Goal: Information Seeking & Learning: Compare options

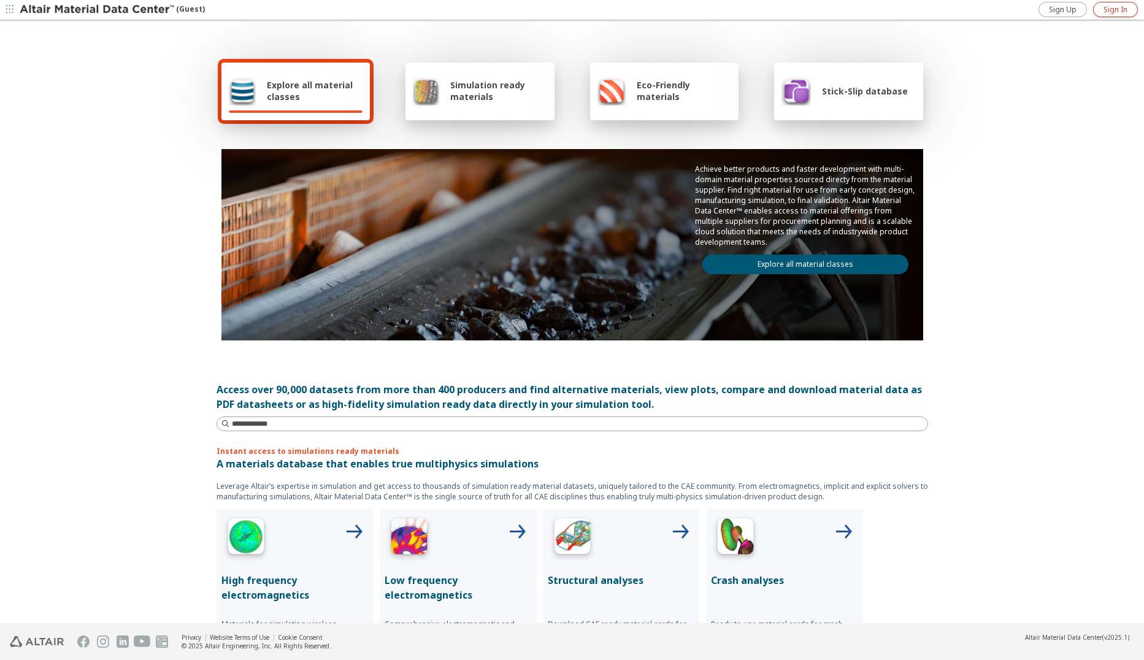
click at [1107, 6] on span "Sign In" at bounding box center [1116, 10] width 24 height 10
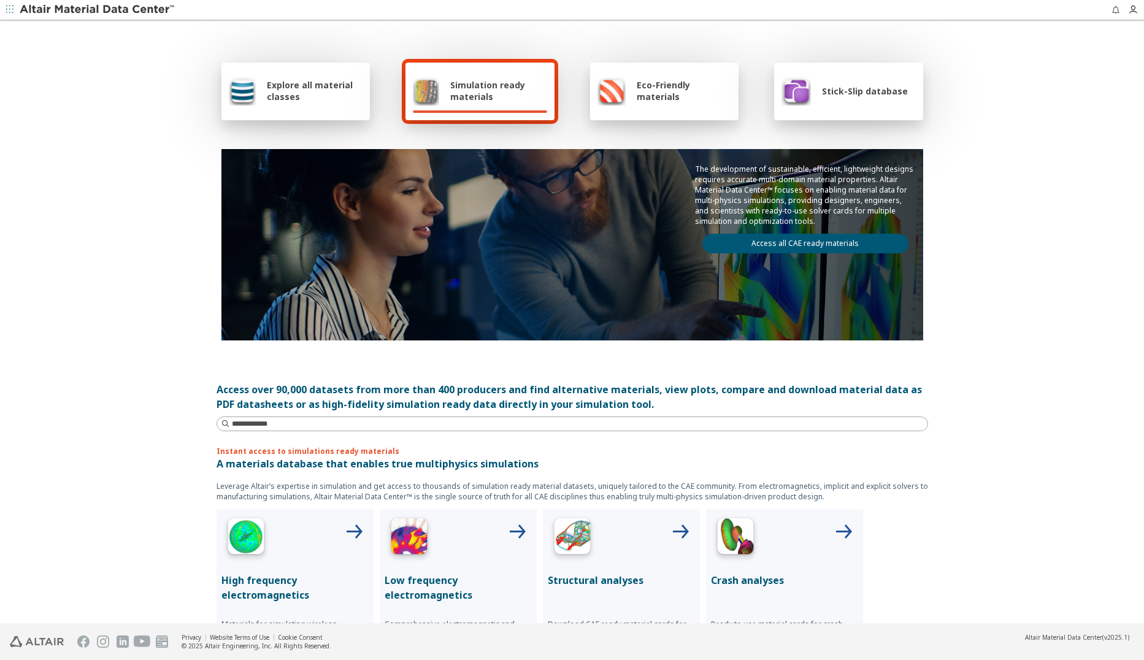
click at [356, 105] on div "Explore all material classes" at bounding box center [296, 90] width 134 height 29
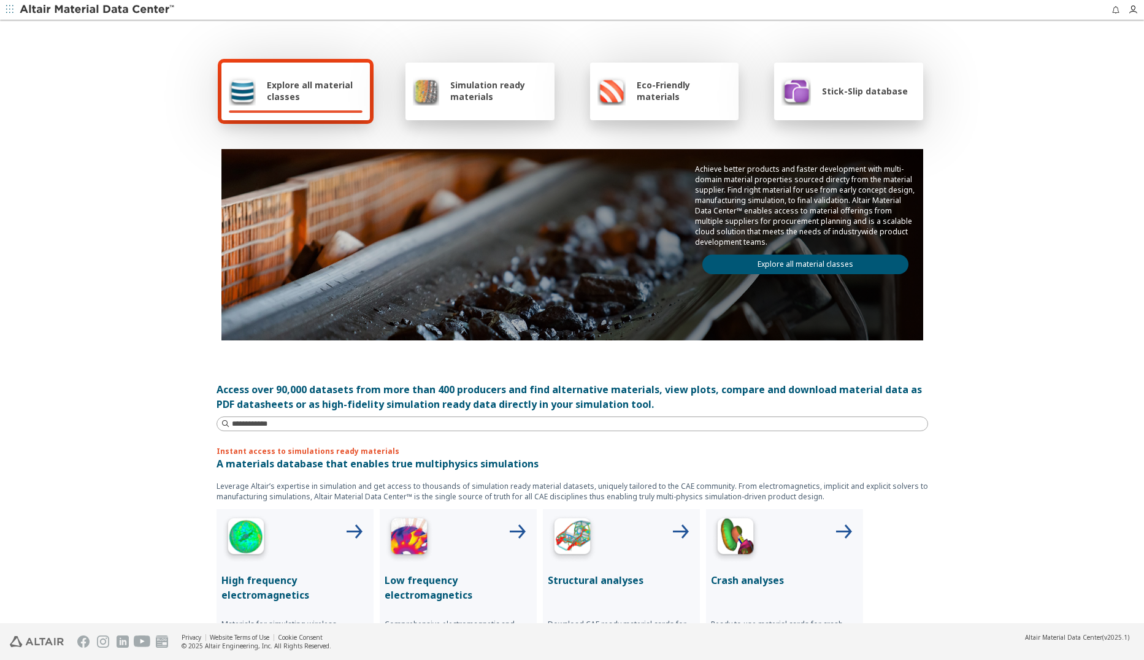
click at [299, 102] on span "Explore all material classes" at bounding box center [315, 90] width 96 height 23
click at [278, 93] on span "Explore all material classes" at bounding box center [315, 90] width 96 height 23
drag, startPoint x: 278, startPoint y: 93, endPoint x: 225, endPoint y: 86, distance: 53.2
click at [229, 86] on img at bounding box center [243, 90] width 28 height 29
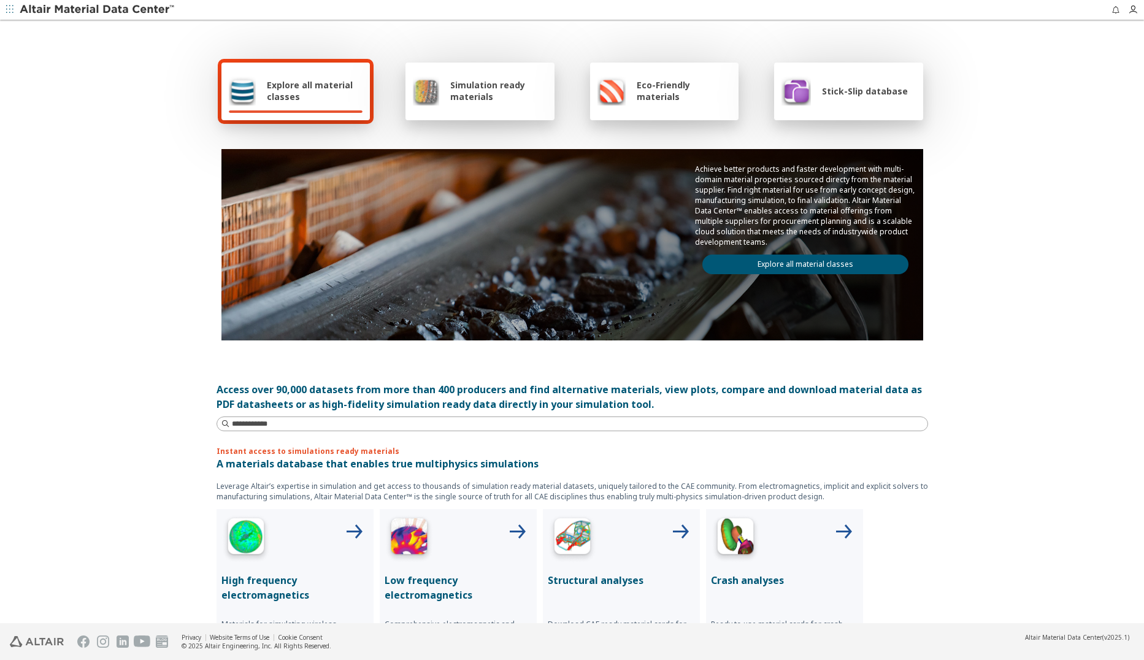
click at [288, 80] on span "Explore all material classes" at bounding box center [315, 90] width 96 height 23
drag, startPoint x: 288, startPoint y: 80, endPoint x: 349, endPoint y: 102, distance: 65.0
click at [349, 102] on span "Explore all material classes" at bounding box center [315, 90] width 96 height 23
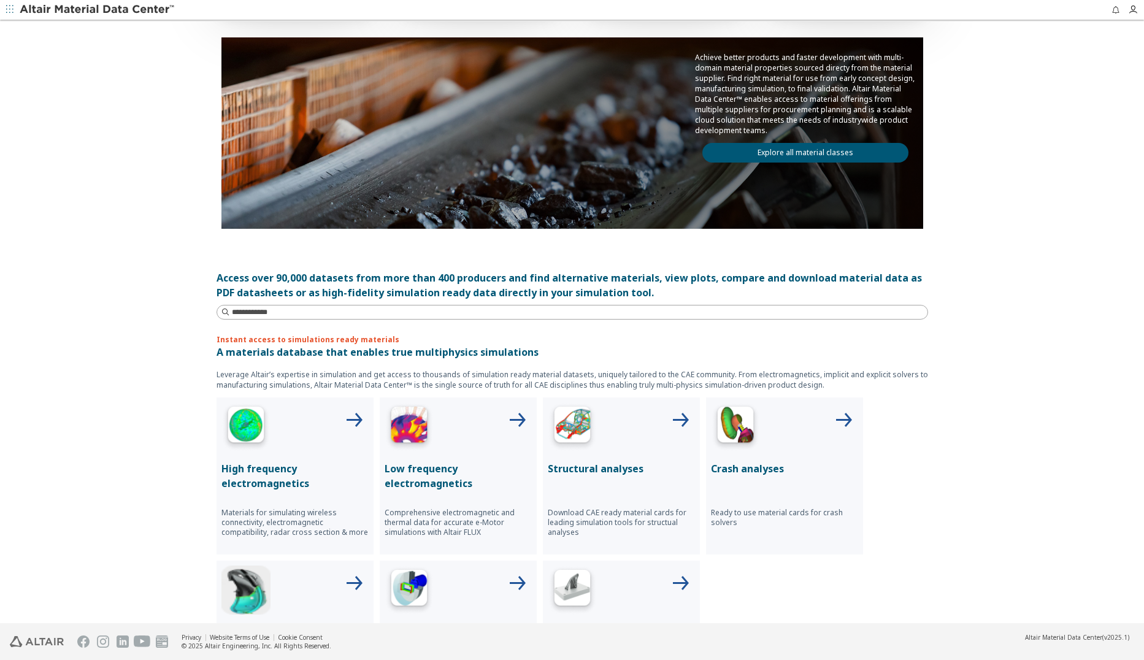
scroll to position [184, 0]
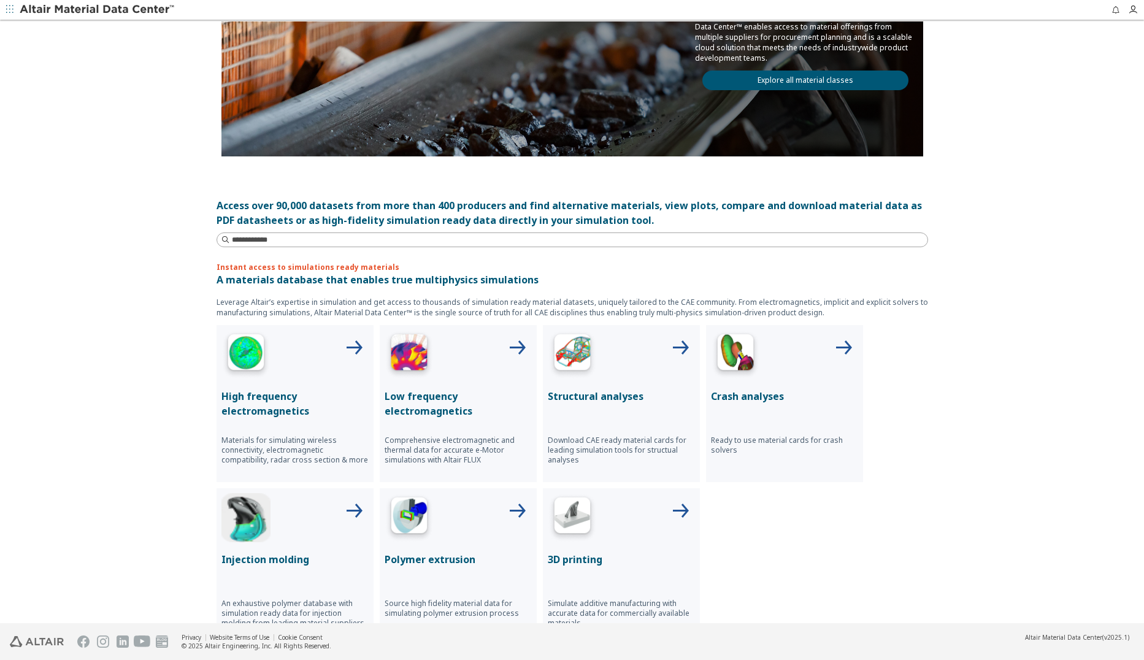
click at [780, 83] on link "Explore all material classes" at bounding box center [805, 81] width 206 height 20
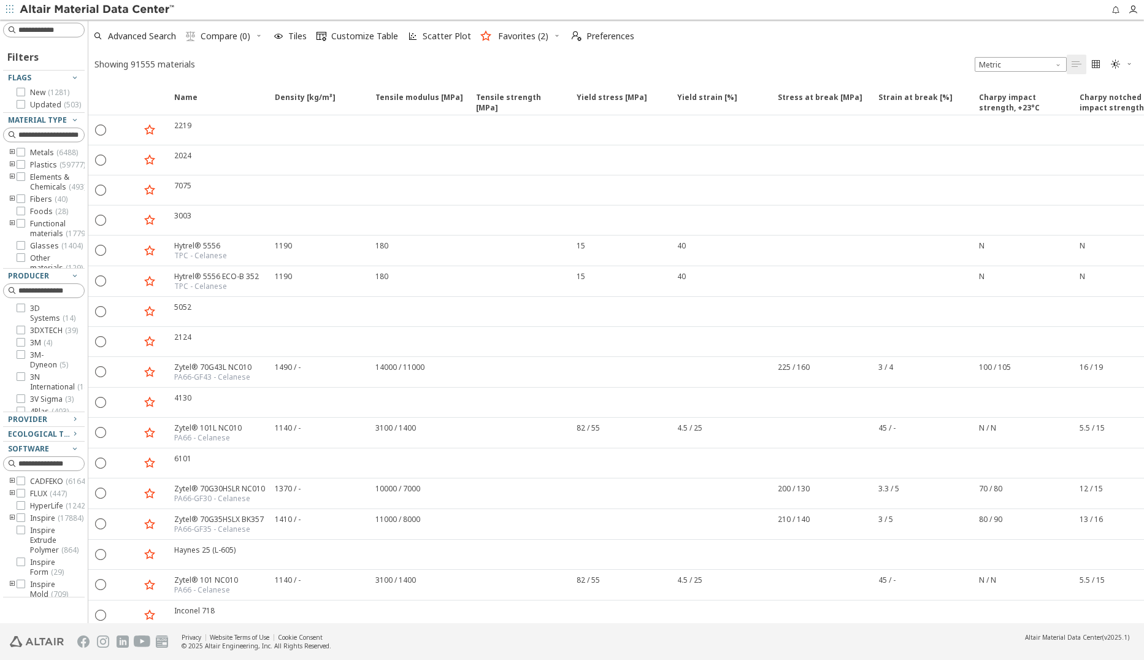
drag, startPoint x: 157, startPoint y: 432, endPoint x: -279, endPoint y: 401, distance: 437.3
click at [0, 401] on html "Feedback Filters Flags New ( 1281 ) Updated ( 503 ) Material Type Metals ( 6488…" at bounding box center [572, 330] width 1144 height 660
click at [345, 37] on span "Customize Table" at bounding box center [364, 36] width 67 height 9
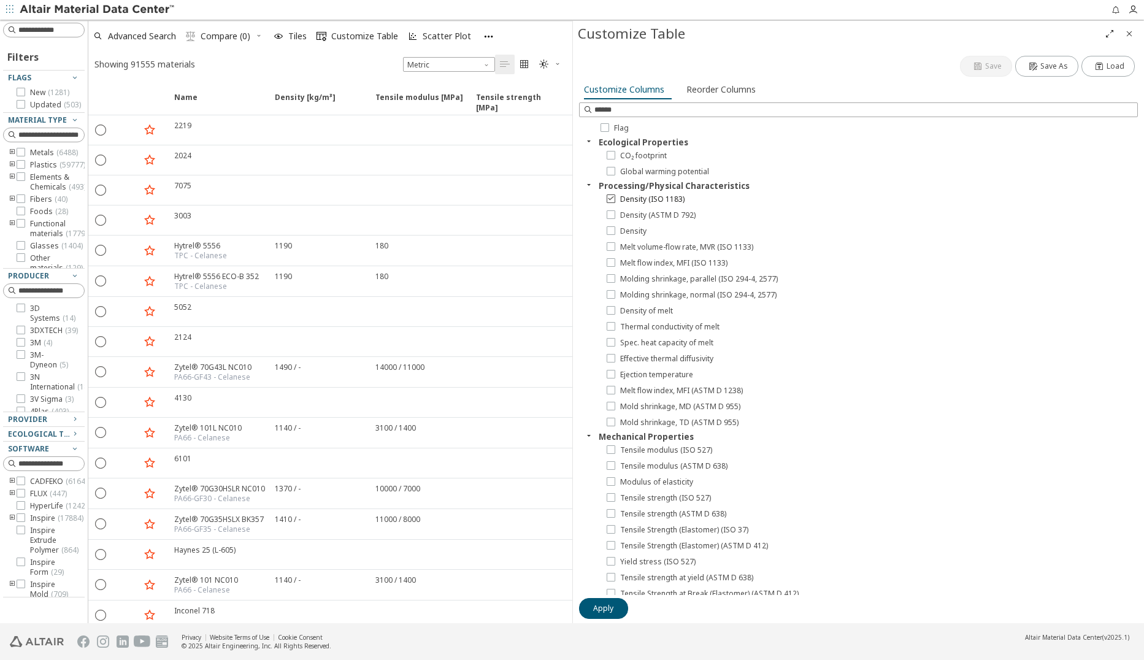
click at [613, 201] on icon at bounding box center [611, 198] width 9 height 9
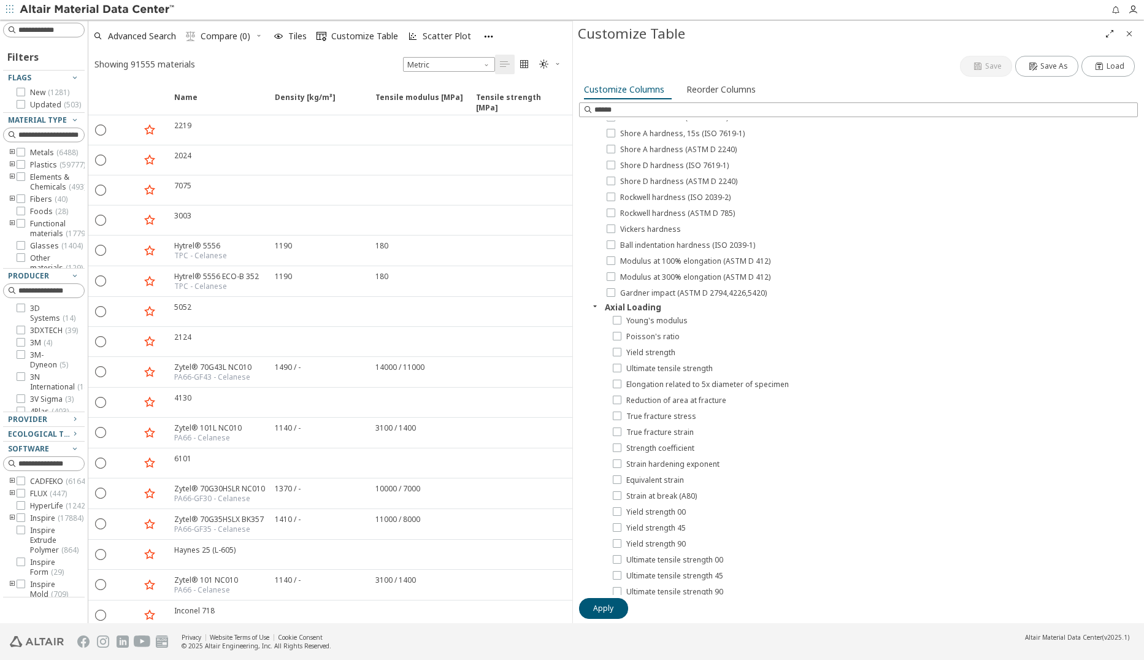
scroll to position [1595, 0]
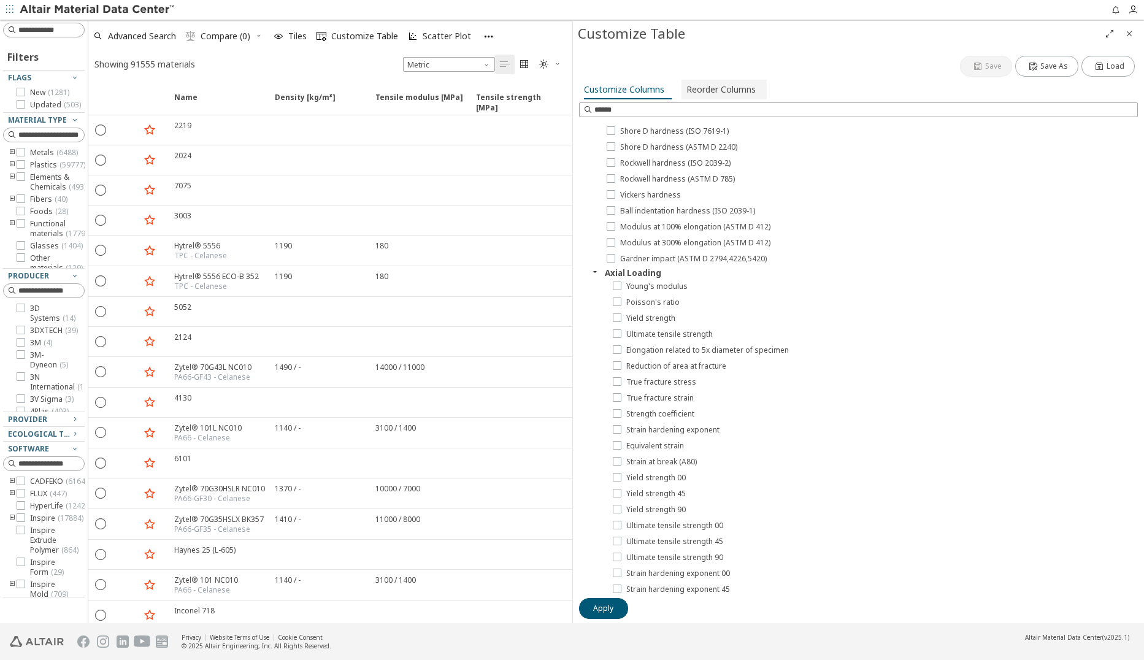
click at [730, 87] on span "Reorder Columns" at bounding box center [720, 90] width 69 height 20
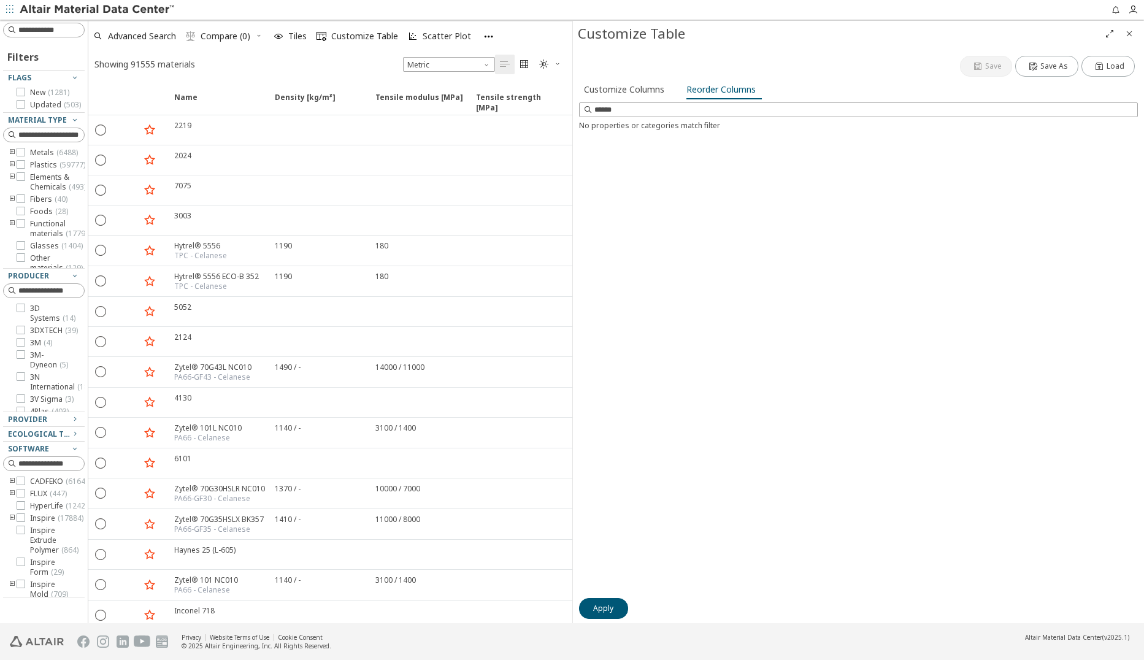
click at [1131, 34] on icon "Close" at bounding box center [1129, 34] width 10 height 10
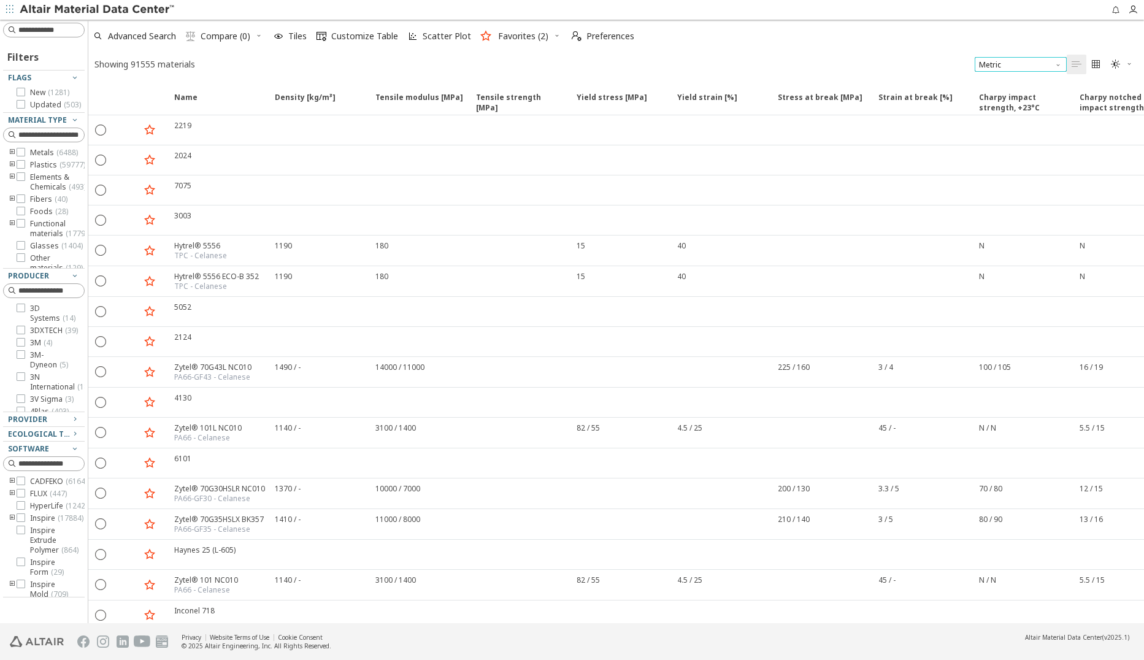
click at [1014, 67] on span "Metric" at bounding box center [1021, 64] width 92 height 15
click at [1015, 77] on span "U.S. customary units" at bounding box center [1016, 80] width 72 height 10
click at [1031, 64] on span "U.S. customary units" at bounding box center [1021, 64] width 92 height 15
click at [1022, 90] on span "Metric" at bounding box center [1021, 94] width 82 height 9
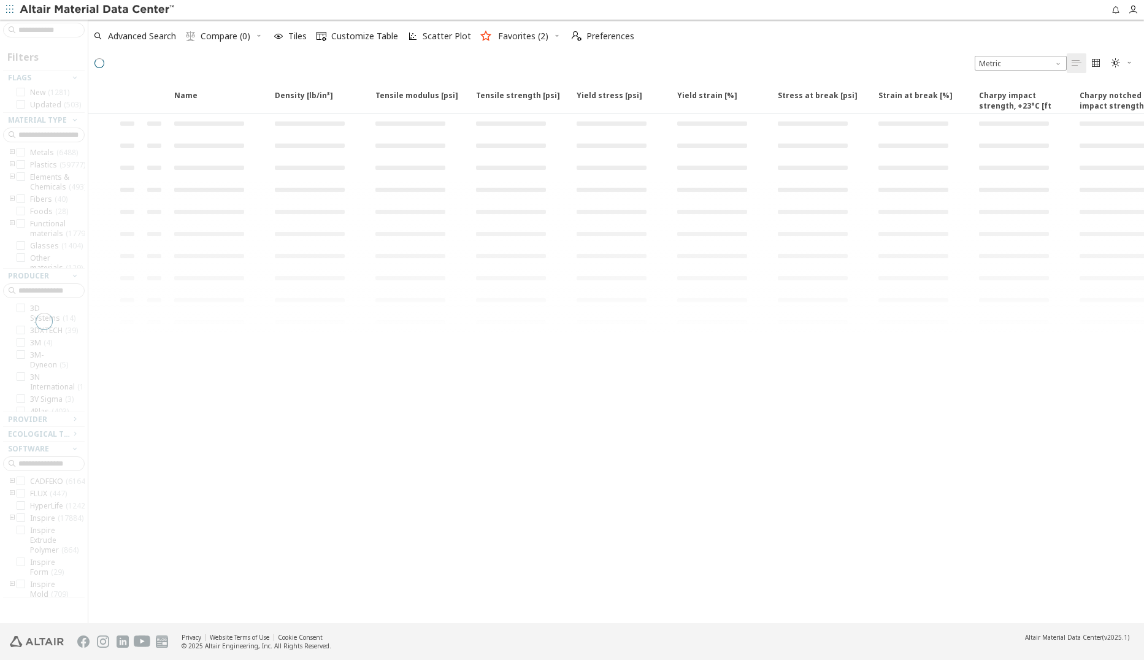
click at [1099, 66] on icon "" at bounding box center [1096, 63] width 10 height 10
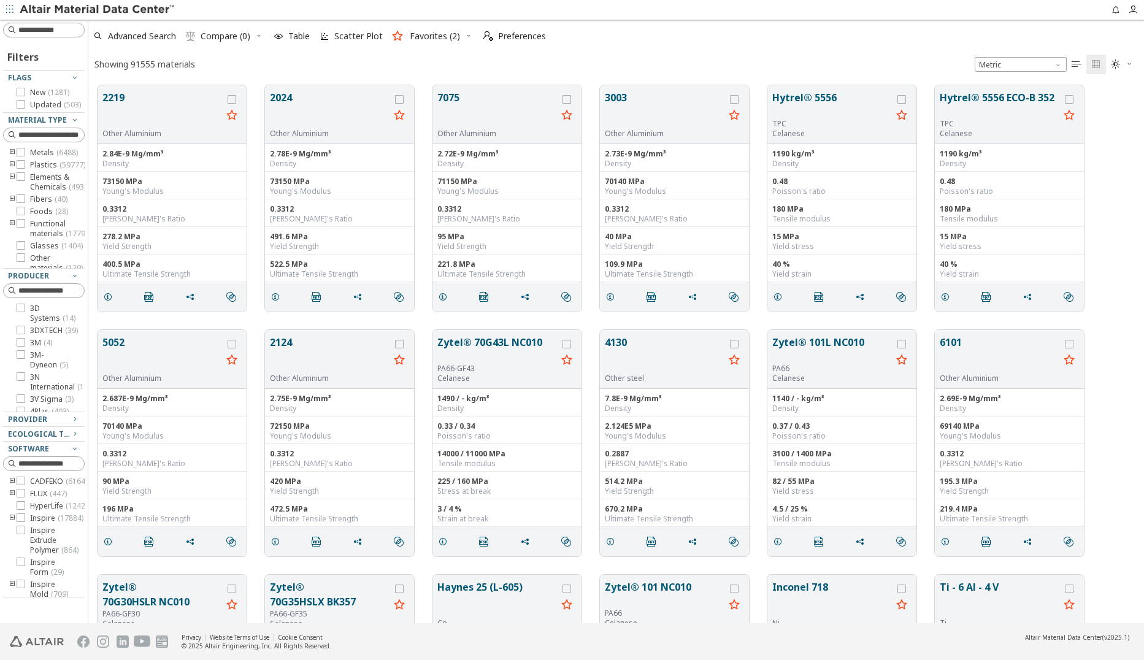
scroll to position [538, 1047]
click at [1126, 67] on icon "button" at bounding box center [1129, 63] width 7 height 7
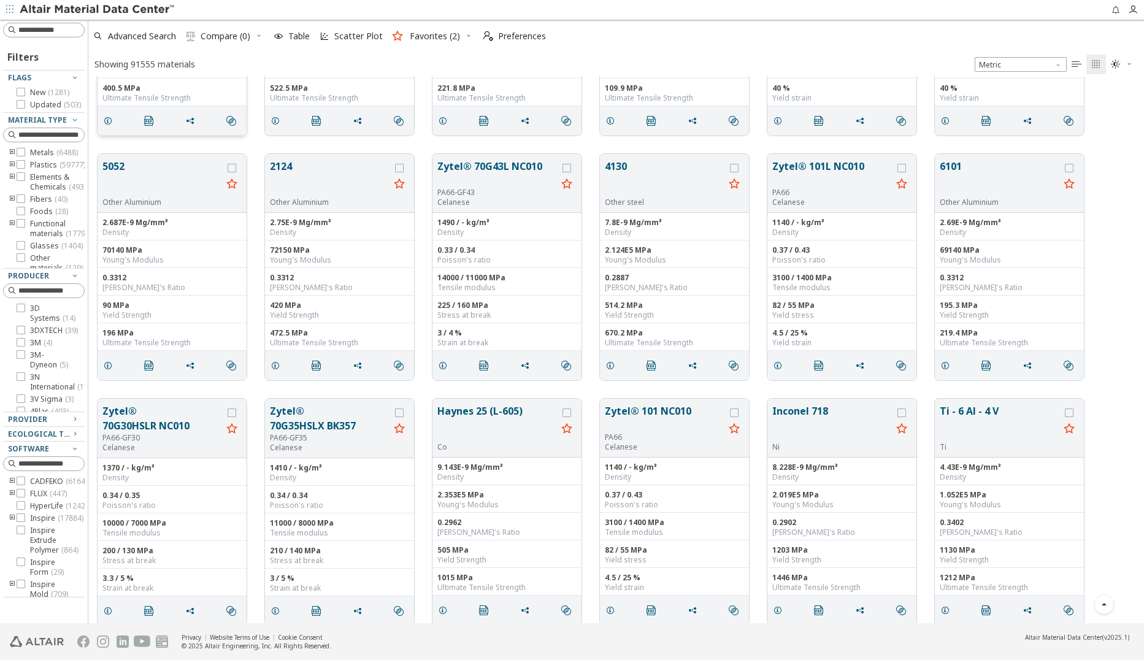
scroll to position [123, 0]
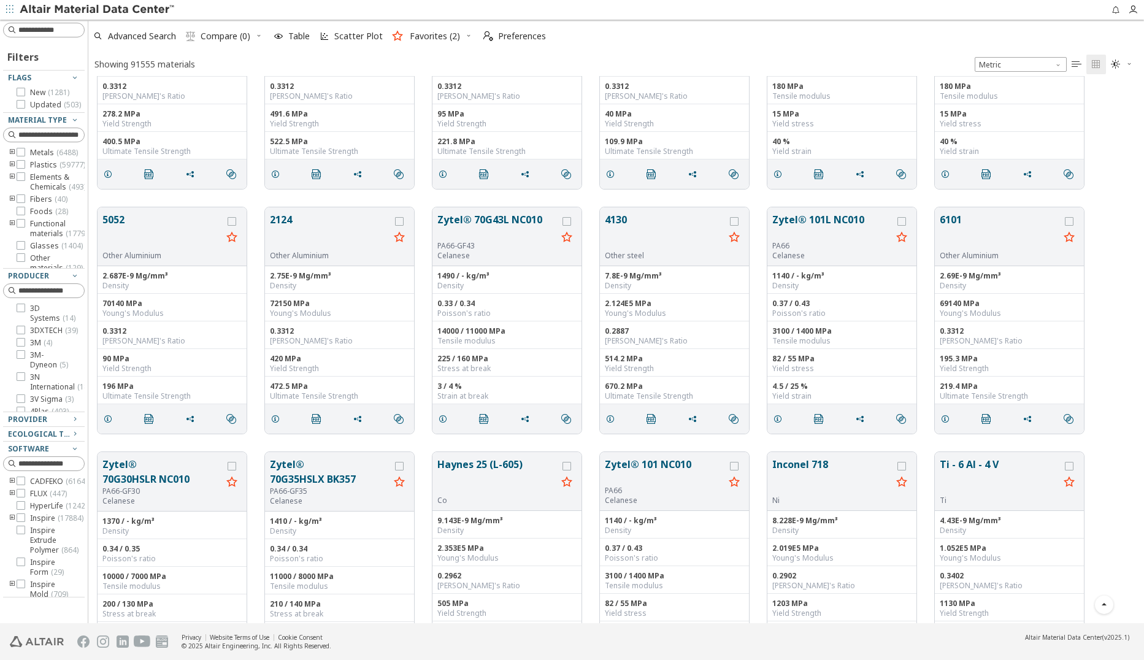
click at [1078, 65] on icon "" at bounding box center [1077, 65] width 10 height 10
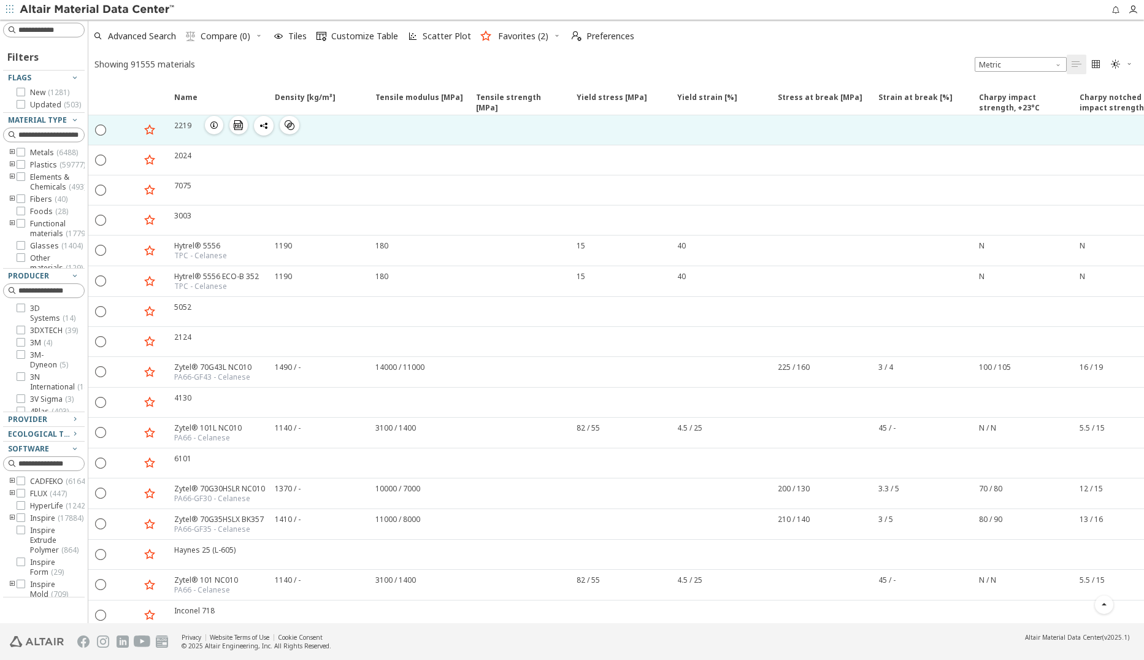
click at [186, 137] on div "2219  " at bounding box center [217, 129] width 101 height 29
click at [213, 126] on icon "button" at bounding box center [214, 125] width 10 height 10
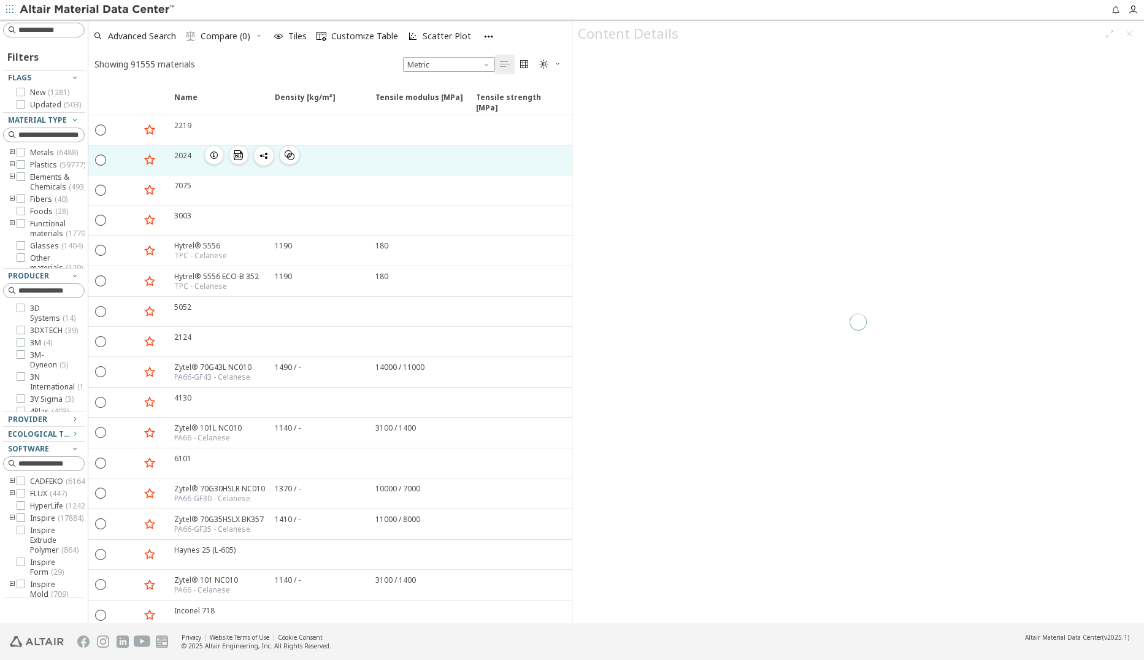
click at [213, 158] on icon "button" at bounding box center [214, 155] width 10 height 10
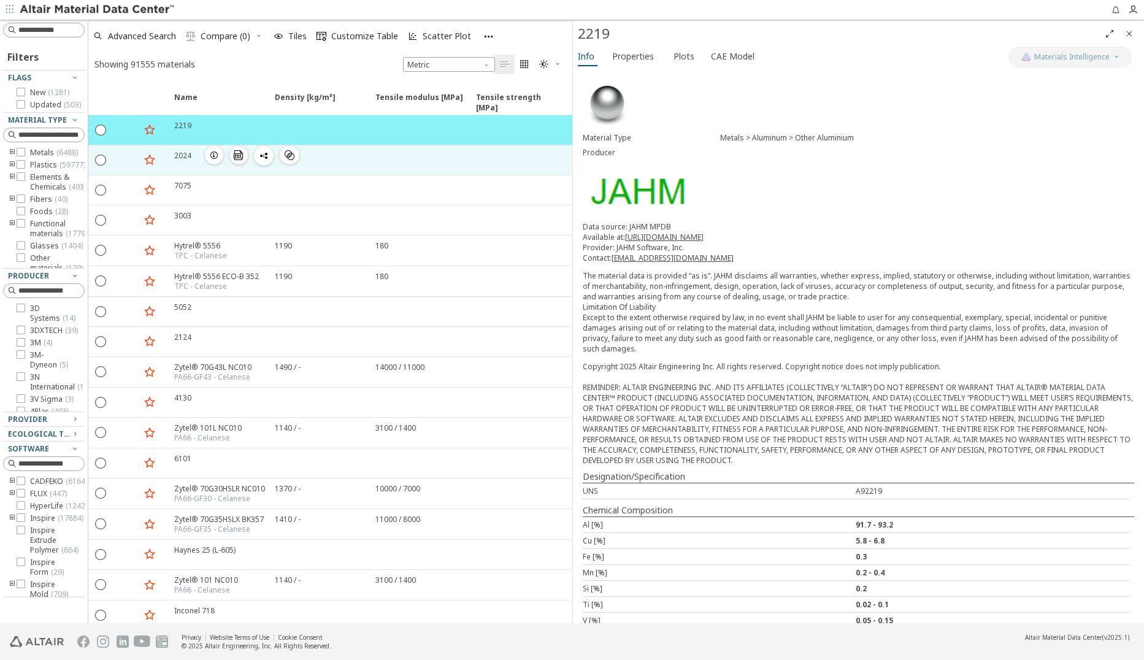
click at [212, 154] on icon "button" at bounding box center [214, 155] width 10 height 10
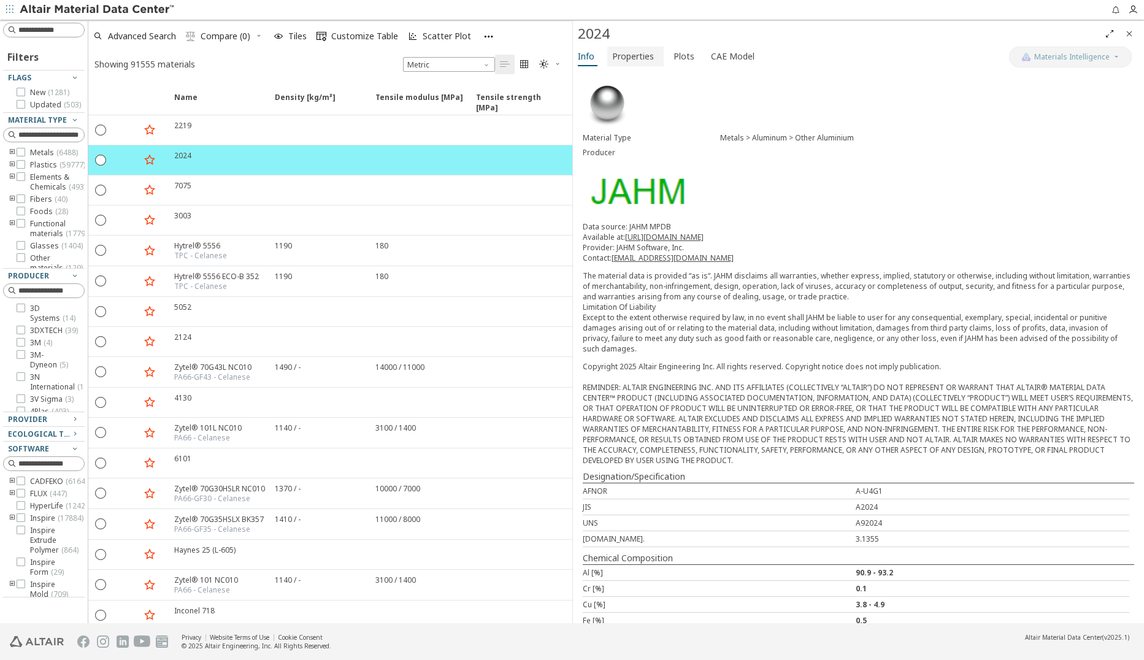
click at [639, 57] on span "Properties" at bounding box center [633, 57] width 42 height 20
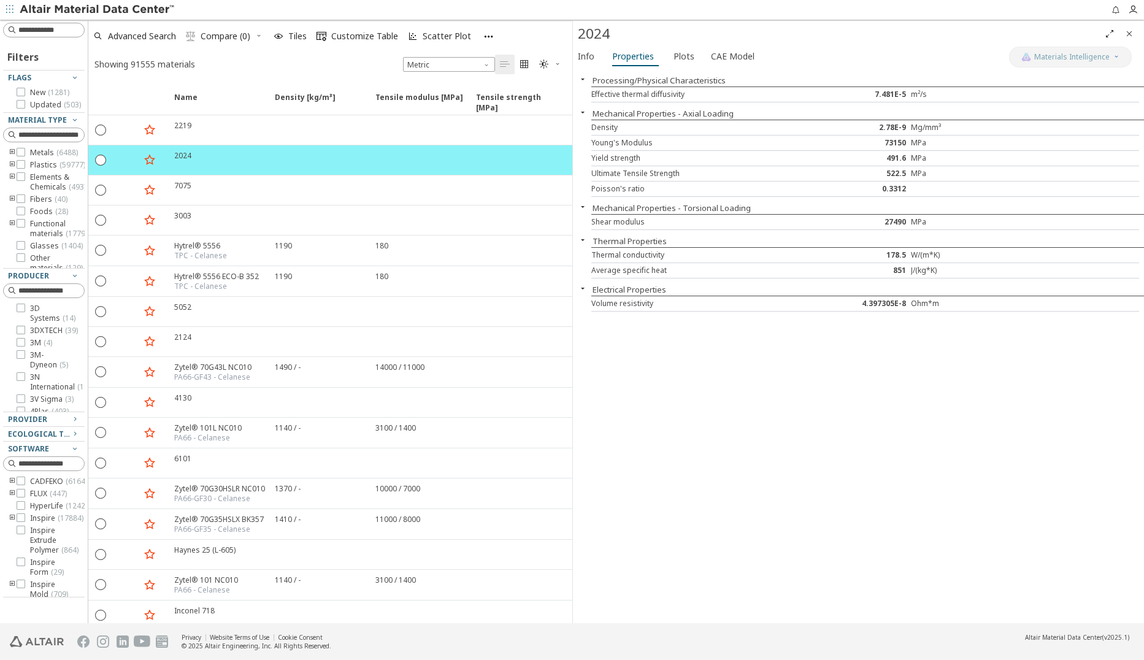
click at [582, 82] on icon "button" at bounding box center [583, 79] width 10 height 10
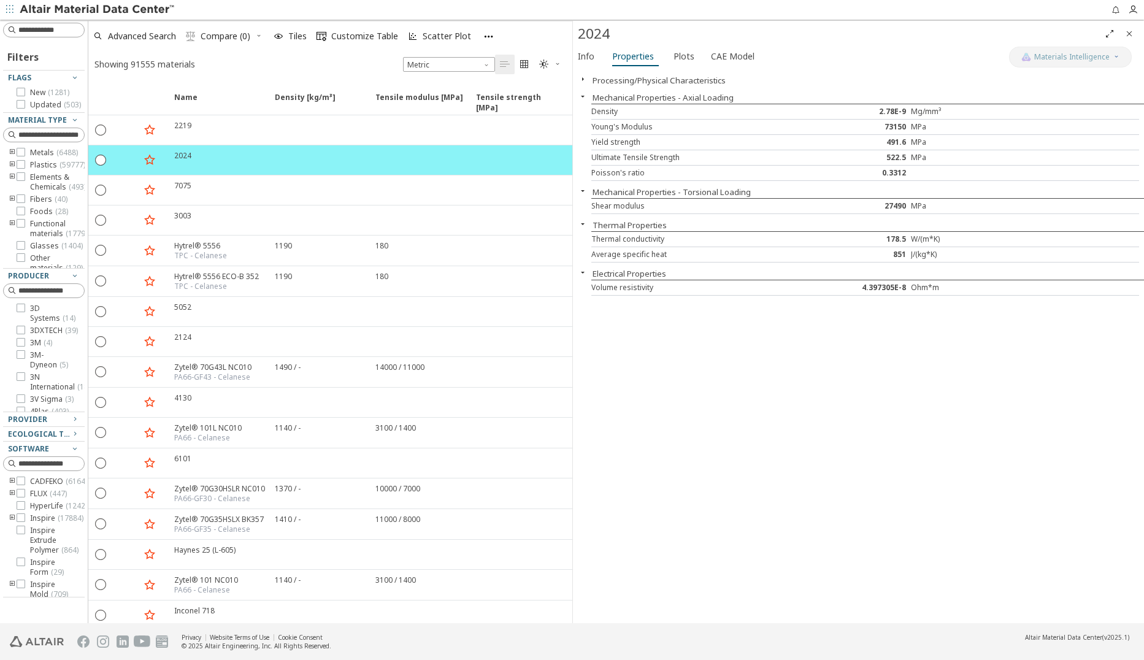
click at [582, 82] on icon "button" at bounding box center [583, 79] width 10 height 10
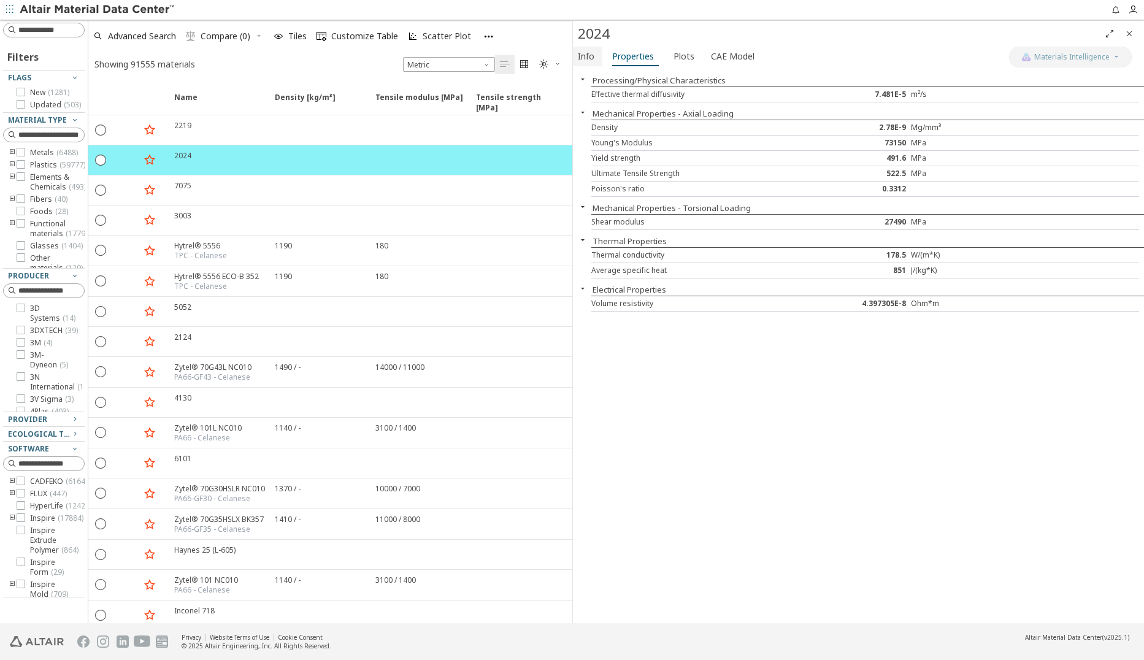
click at [588, 58] on span "Info" at bounding box center [586, 57] width 17 height 20
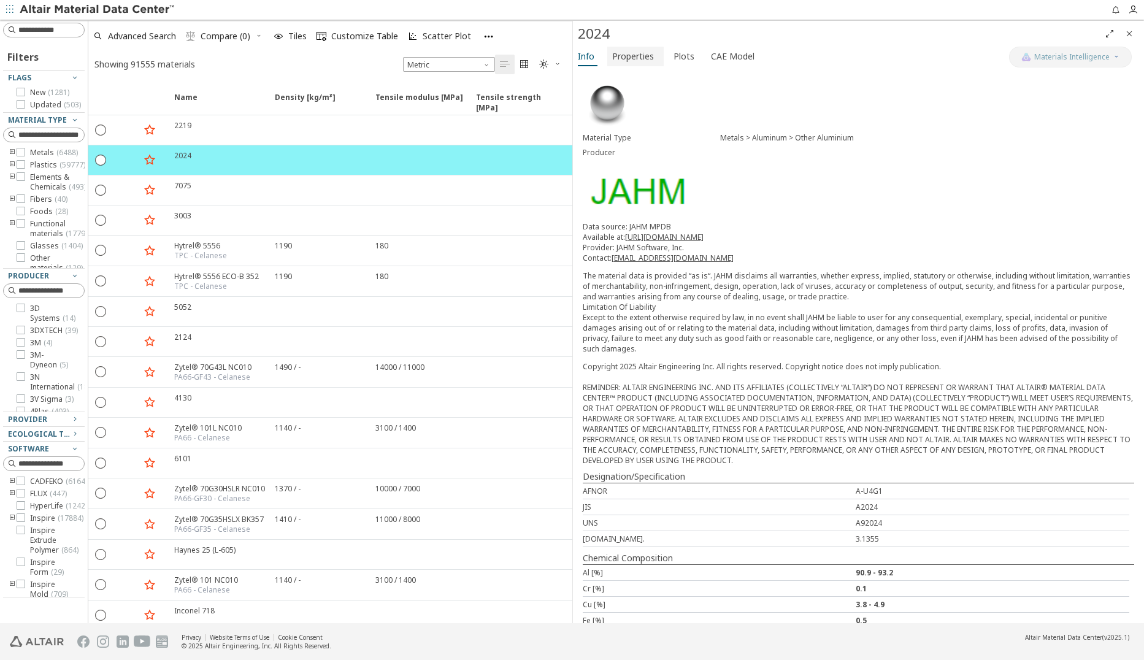
click at [628, 63] on span "Properties" at bounding box center [633, 57] width 42 height 20
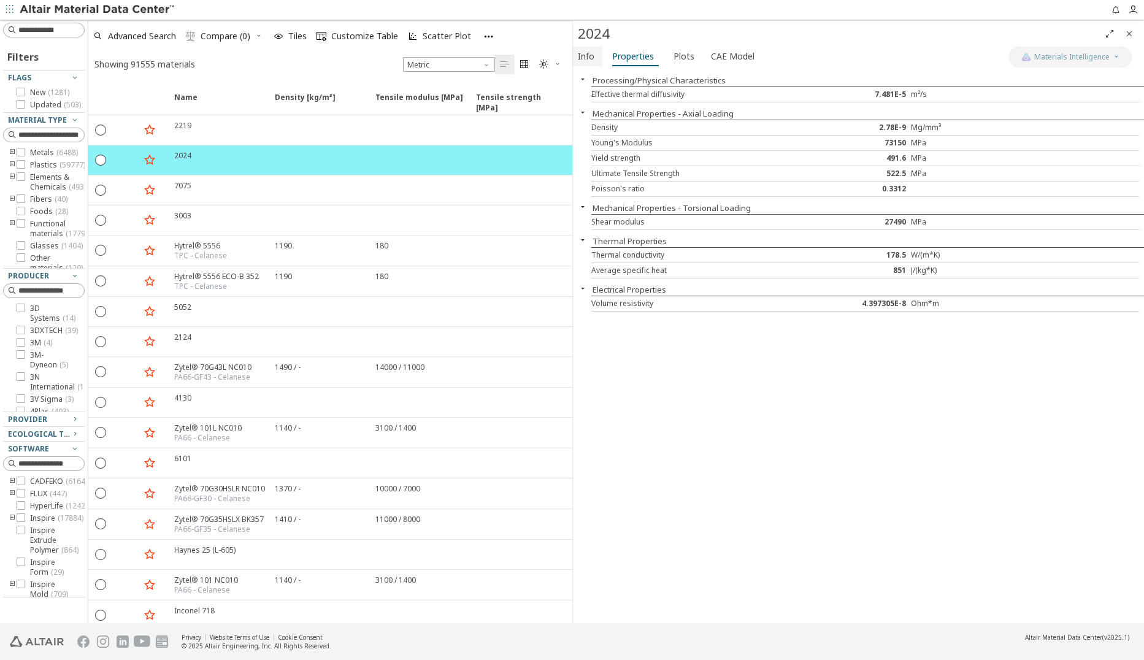
click at [594, 61] on span "Info" at bounding box center [586, 57] width 17 height 20
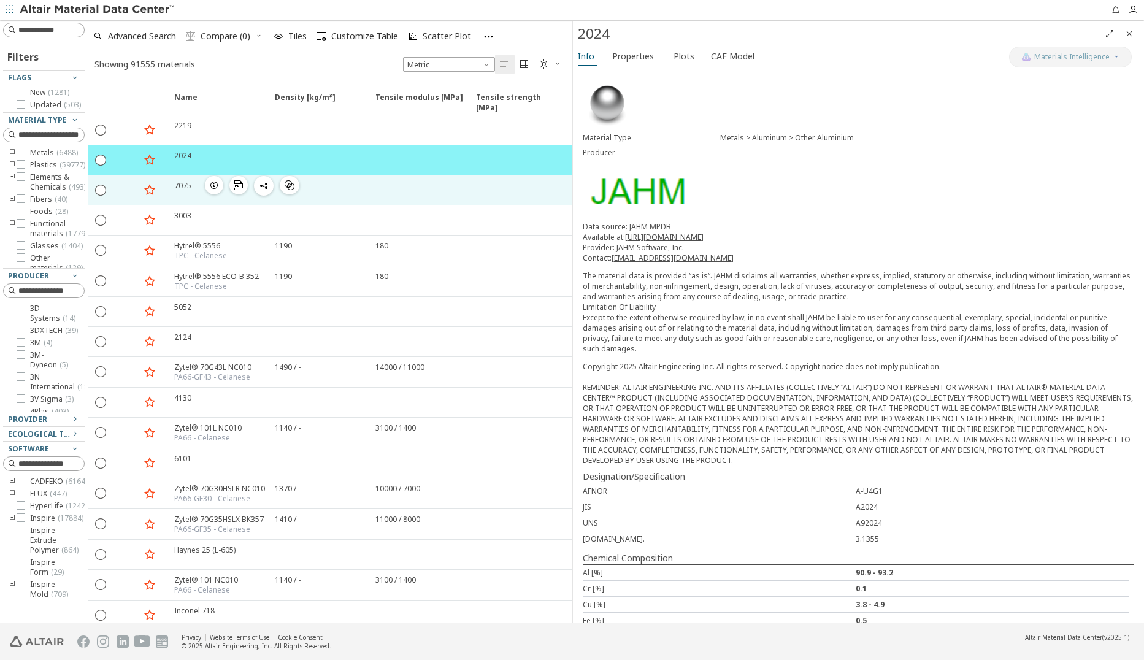
click at [367, 198] on div at bounding box center [317, 189] width 101 height 29
click at [182, 186] on div "7075" at bounding box center [182, 185] width 17 height 10
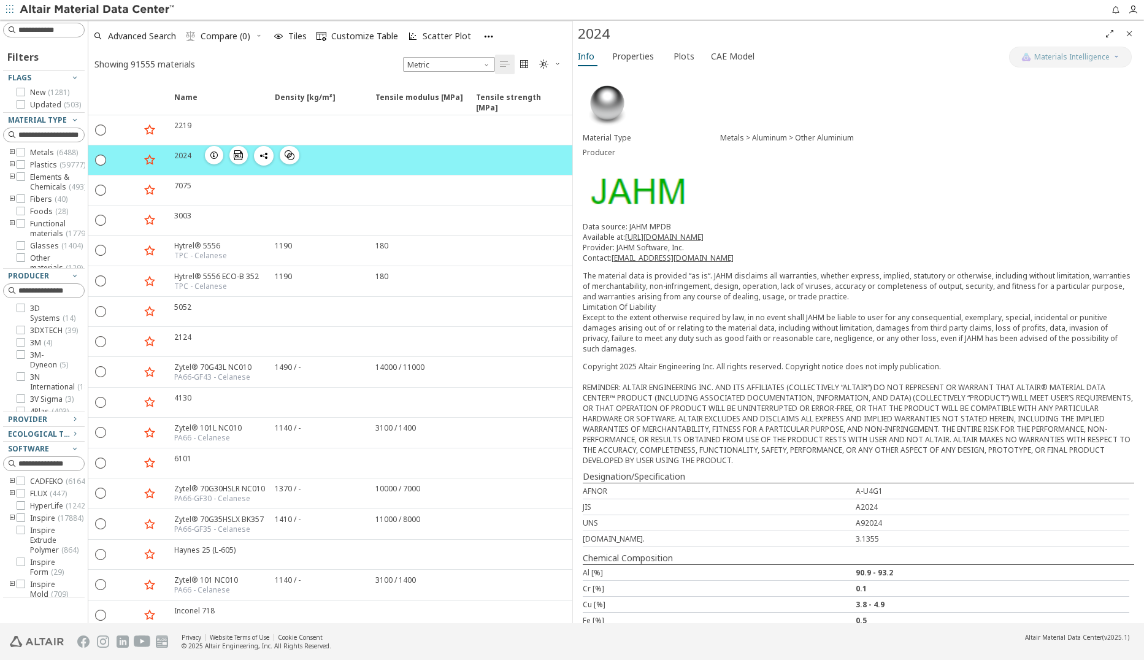
drag, startPoint x: 155, startPoint y: 135, endPoint x: 201, endPoint y: 167, distance: 56.0
click at [155, 135] on icon "button" at bounding box center [149, 129] width 15 height 15
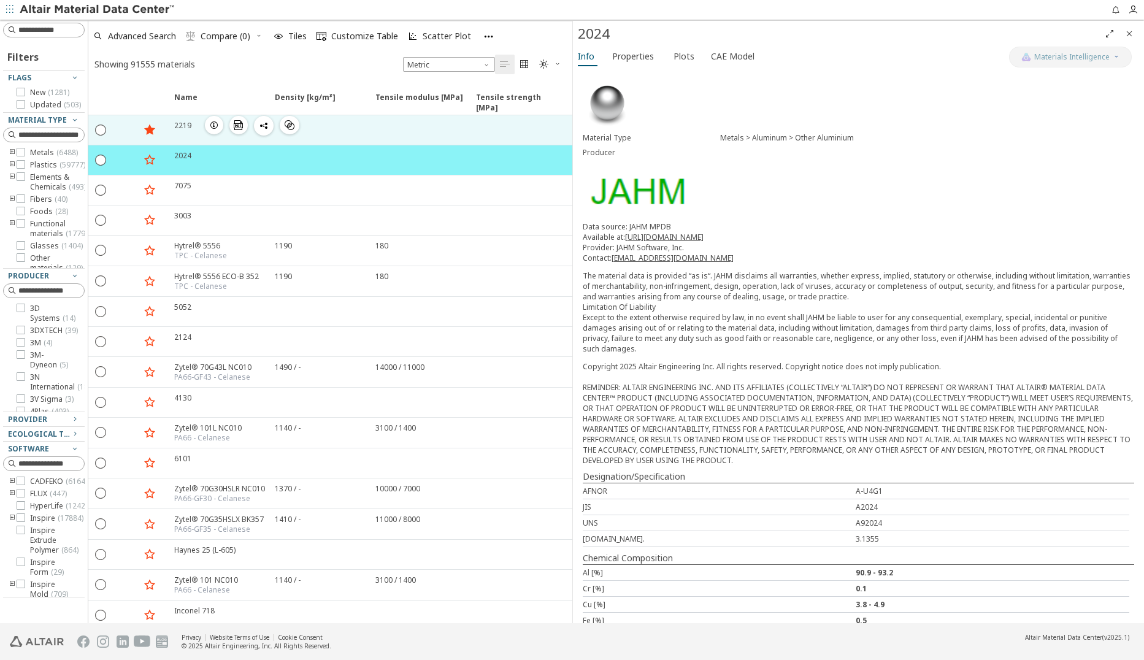
click at [155, 129] on icon "button" at bounding box center [149, 129] width 15 height 15
click at [172, 128] on div "2219  " at bounding box center [217, 129] width 101 height 29
click at [361, 127] on div at bounding box center [317, 129] width 101 height 29
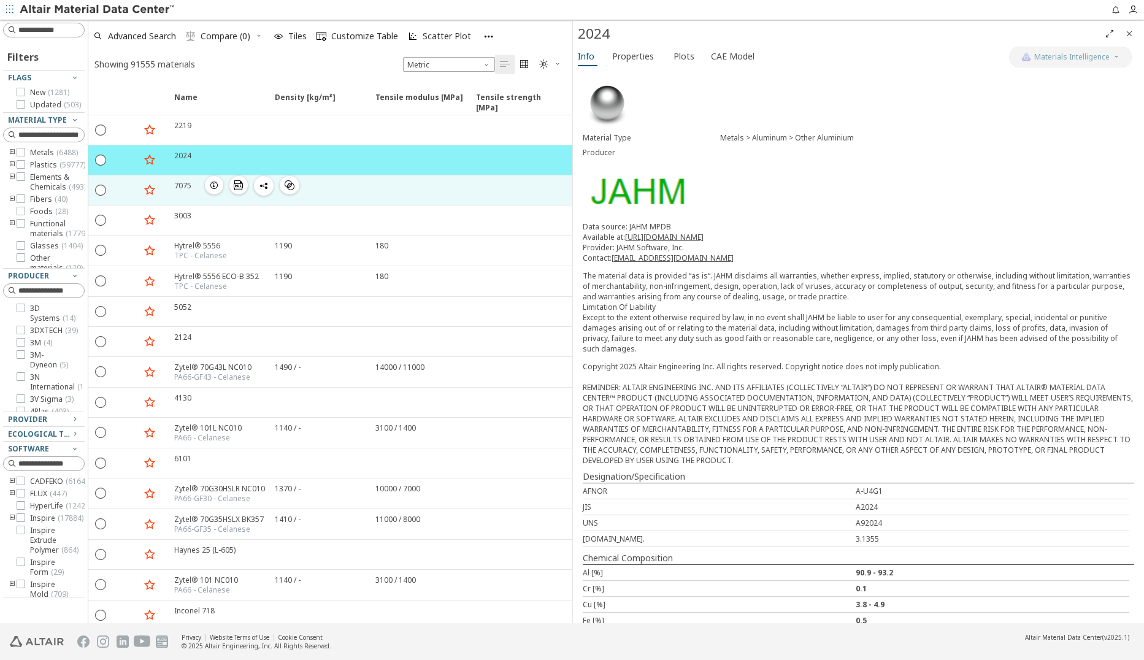
click at [210, 185] on icon "button" at bounding box center [214, 185] width 10 height 10
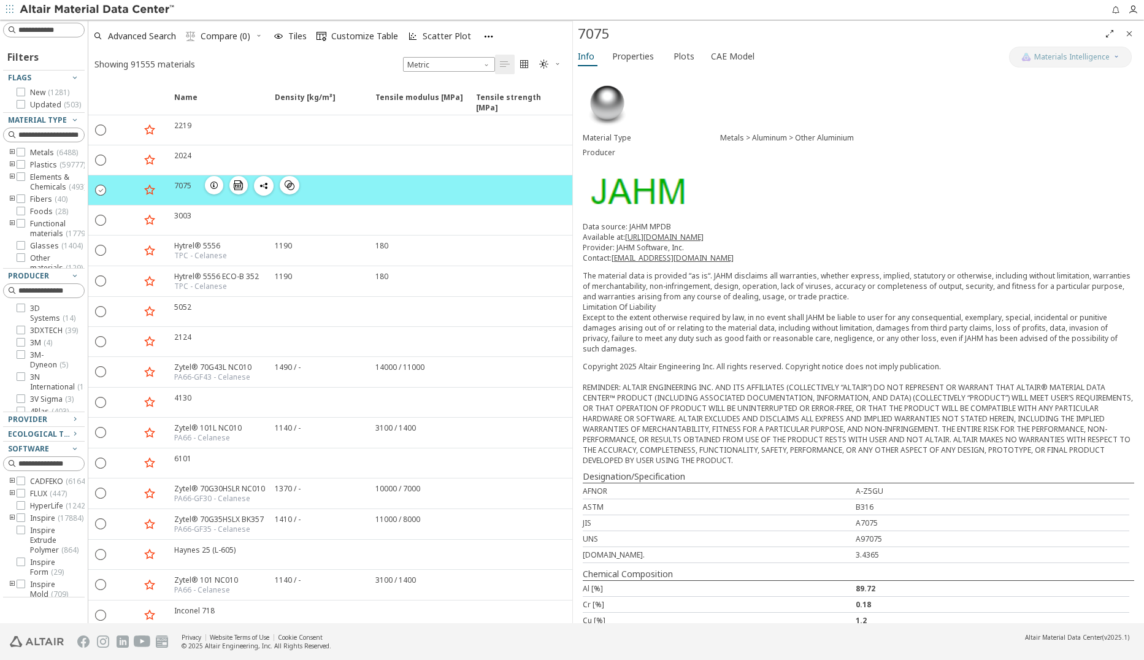
click at [101, 190] on icon "" at bounding box center [101, 189] width 11 height 11
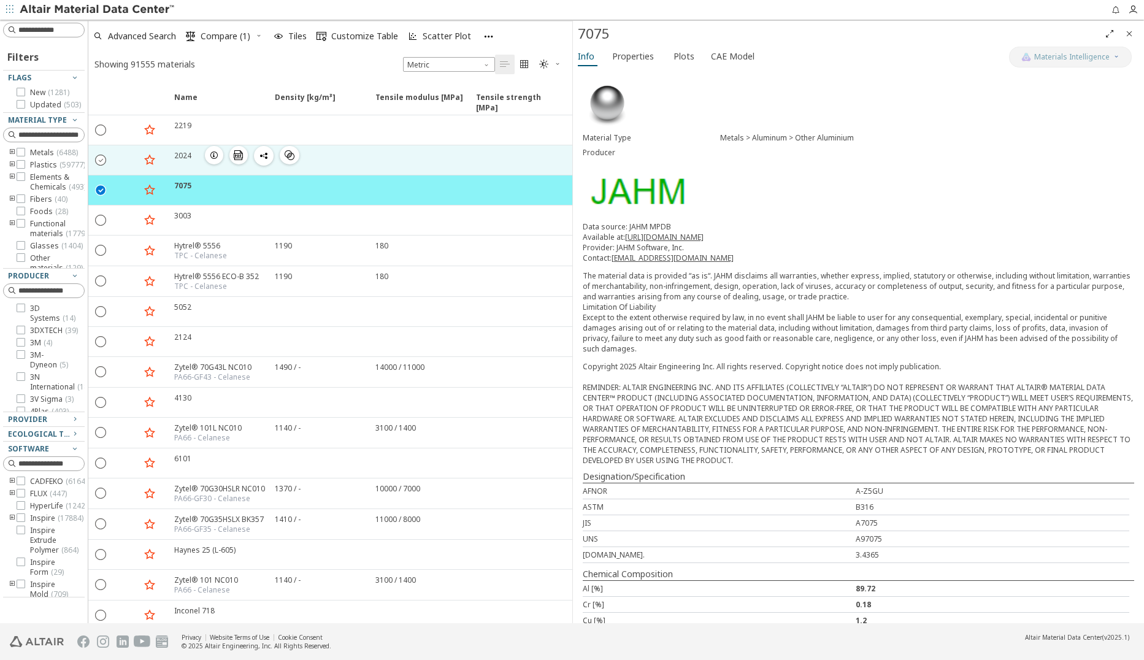
click at [105, 159] on icon "" at bounding box center [101, 159] width 11 height 11
click at [212, 38] on span "Compare (2)" at bounding box center [226, 36] width 50 height 9
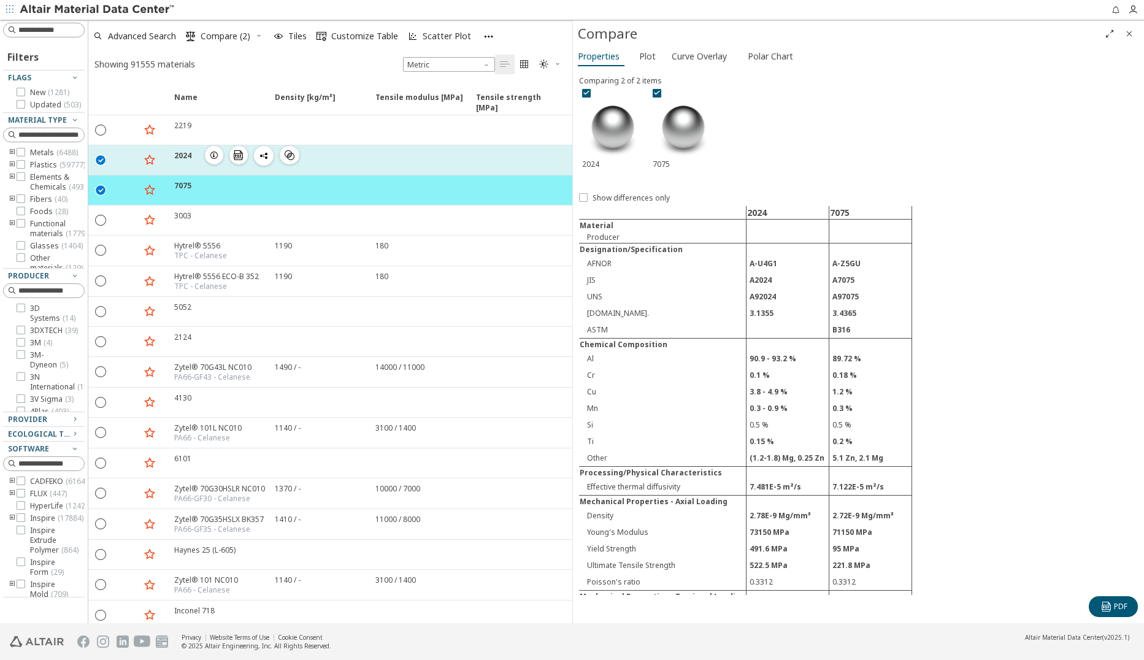
click at [215, 156] on icon "button" at bounding box center [214, 155] width 10 height 10
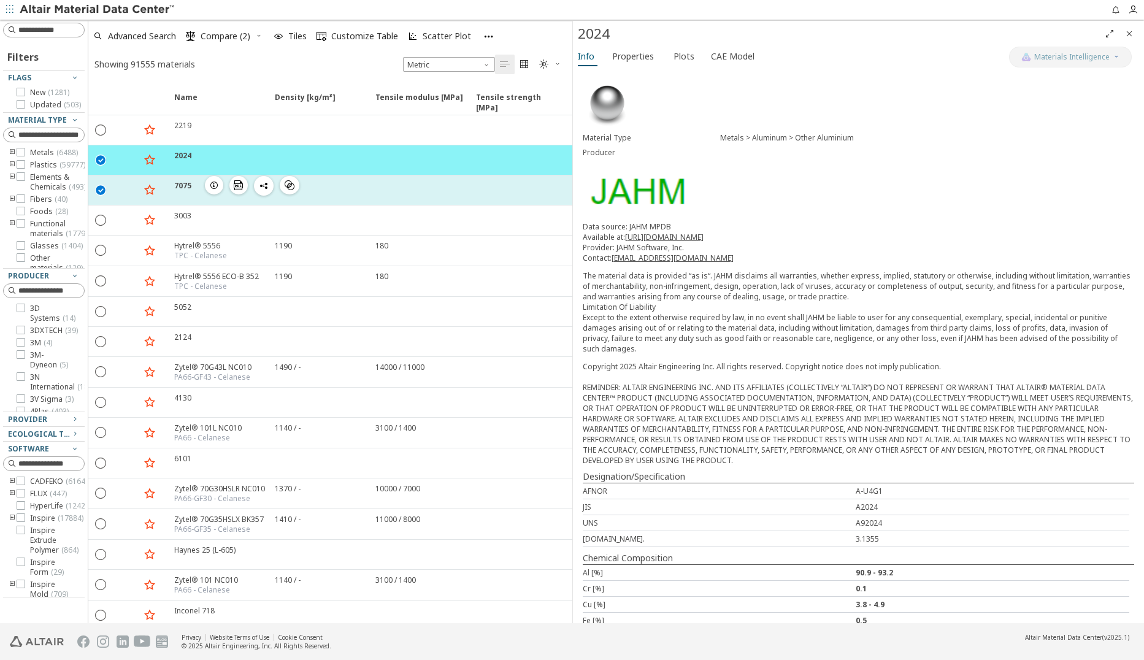
click at [215, 186] on icon "button" at bounding box center [214, 185] width 10 height 10
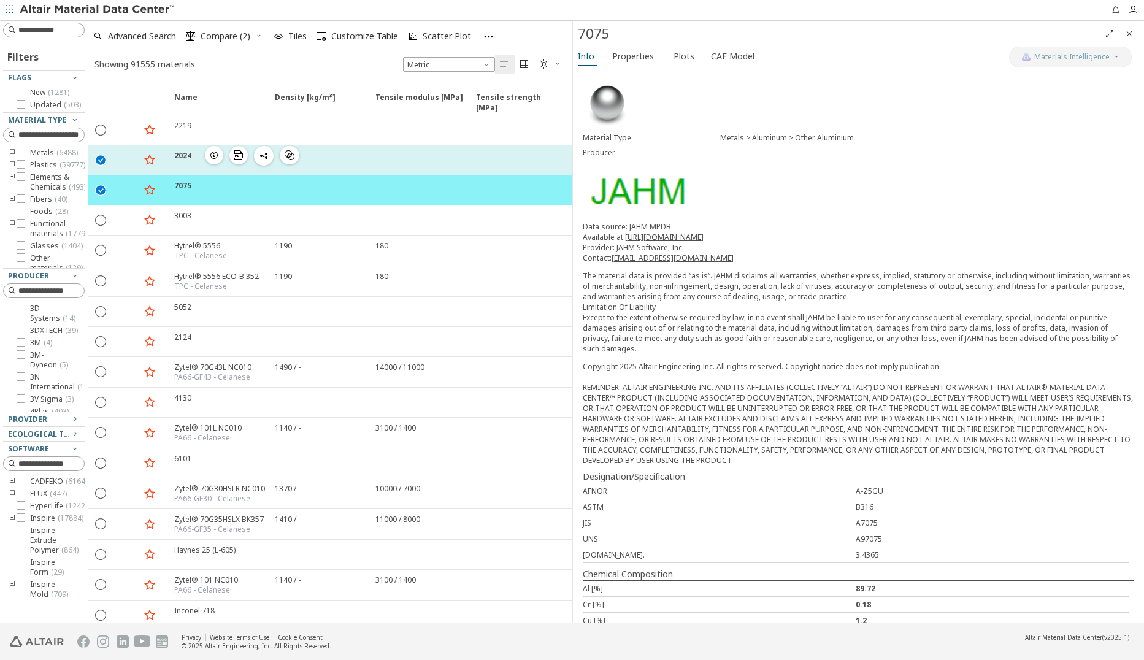
click at [210, 155] on icon "button" at bounding box center [214, 155] width 10 height 10
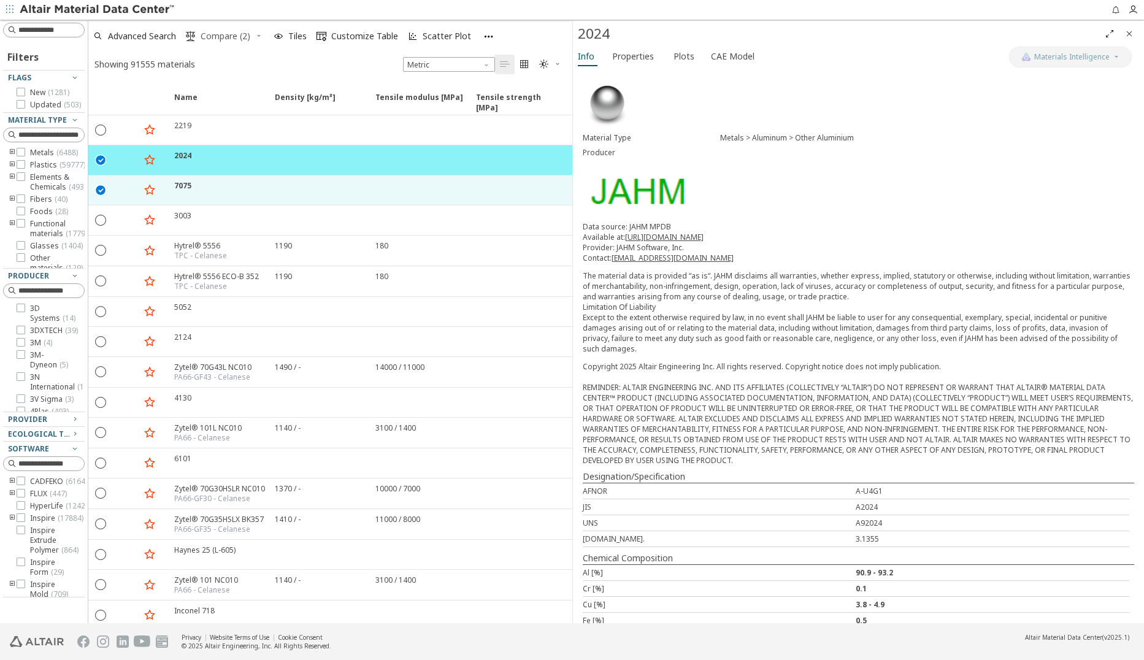
click at [228, 36] on span "Compare (2)" at bounding box center [226, 36] width 50 height 9
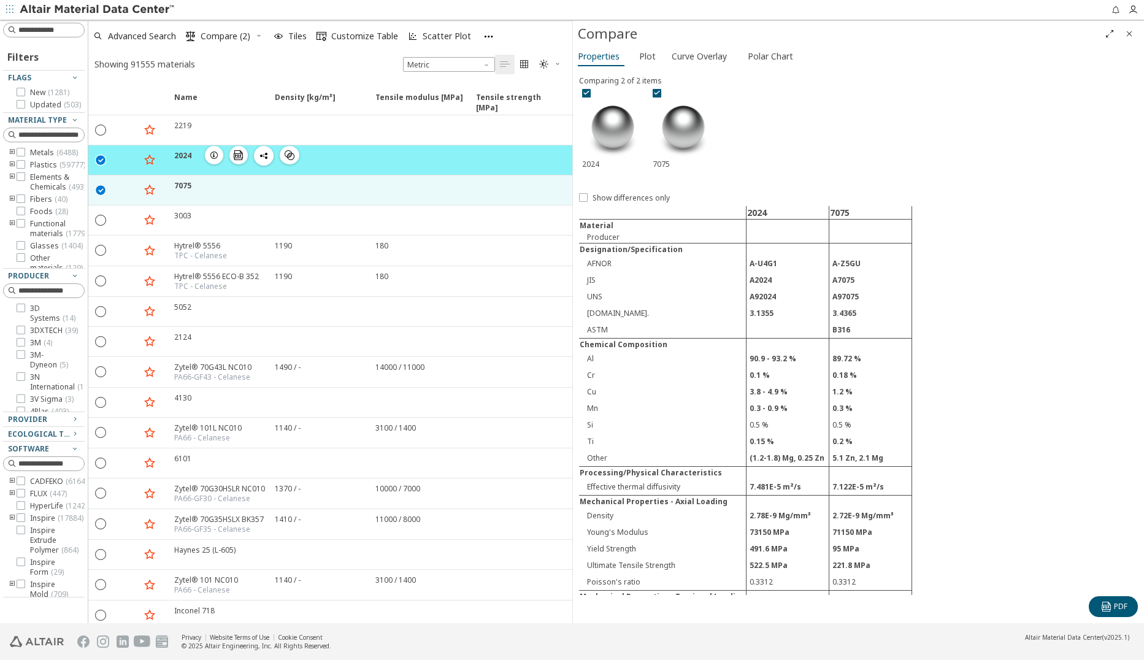
click at [211, 151] on icon "button" at bounding box center [214, 155] width 10 height 10
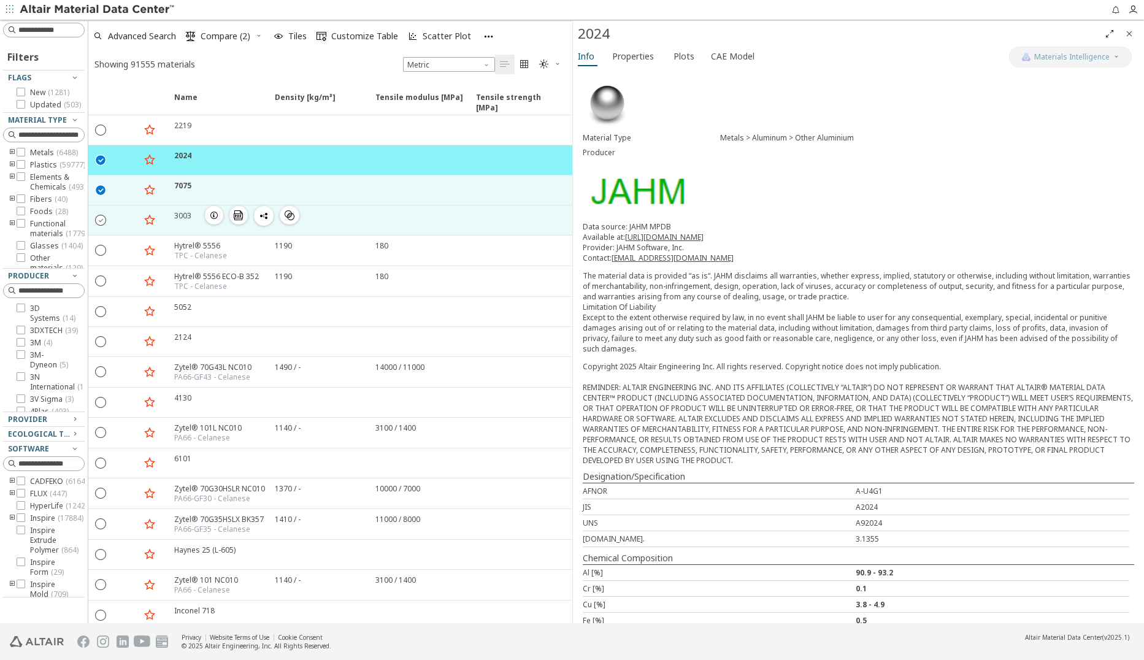
click at [101, 220] on icon "" at bounding box center [101, 219] width 11 height 11
click at [224, 37] on span "Compare (3)" at bounding box center [226, 36] width 50 height 9
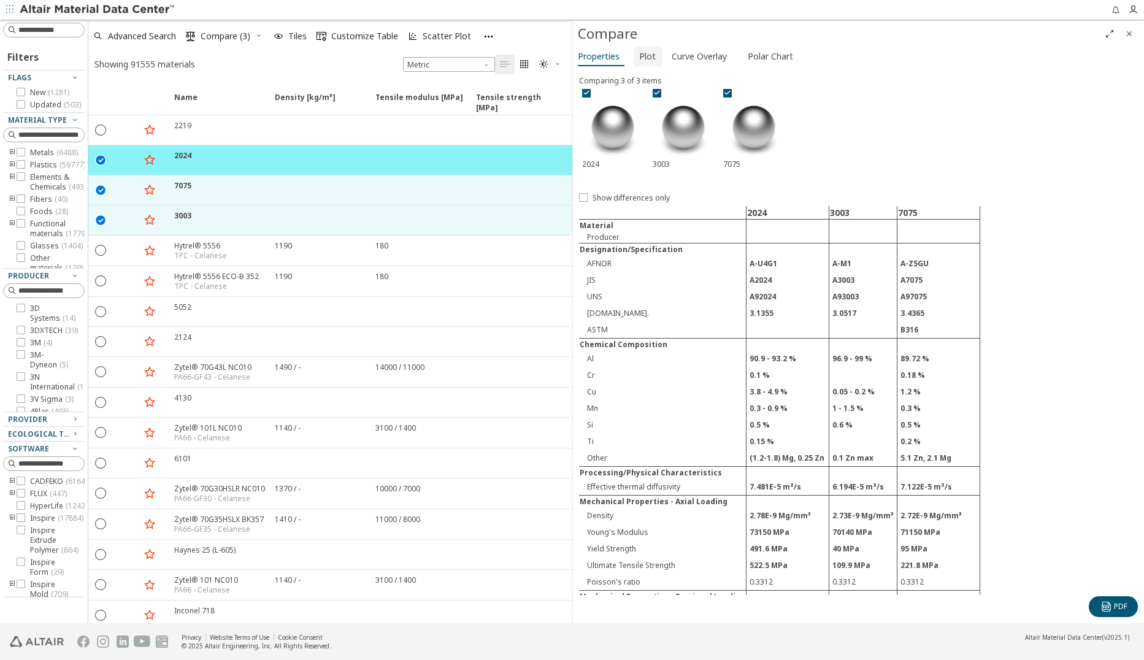
click at [639, 55] on span "Plot" at bounding box center [647, 57] width 17 height 20
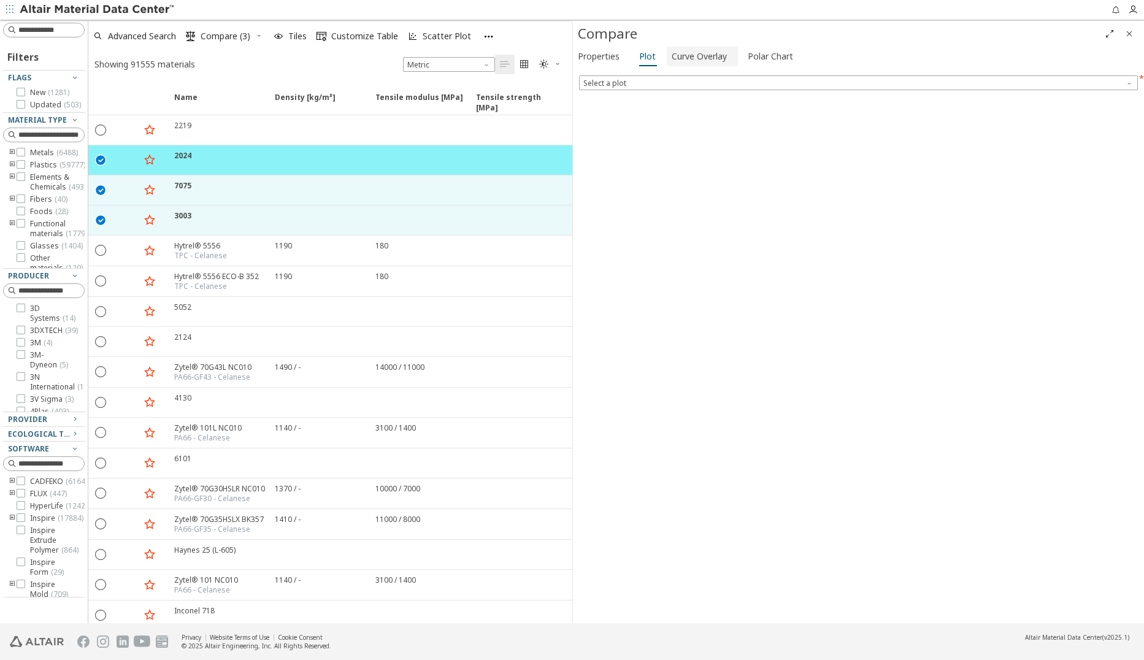
click at [688, 54] on span "Curve Overlay" at bounding box center [699, 57] width 55 height 20
click at [773, 60] on span "Polar Chart" at bounding box center [770, 57] width 45 height 20
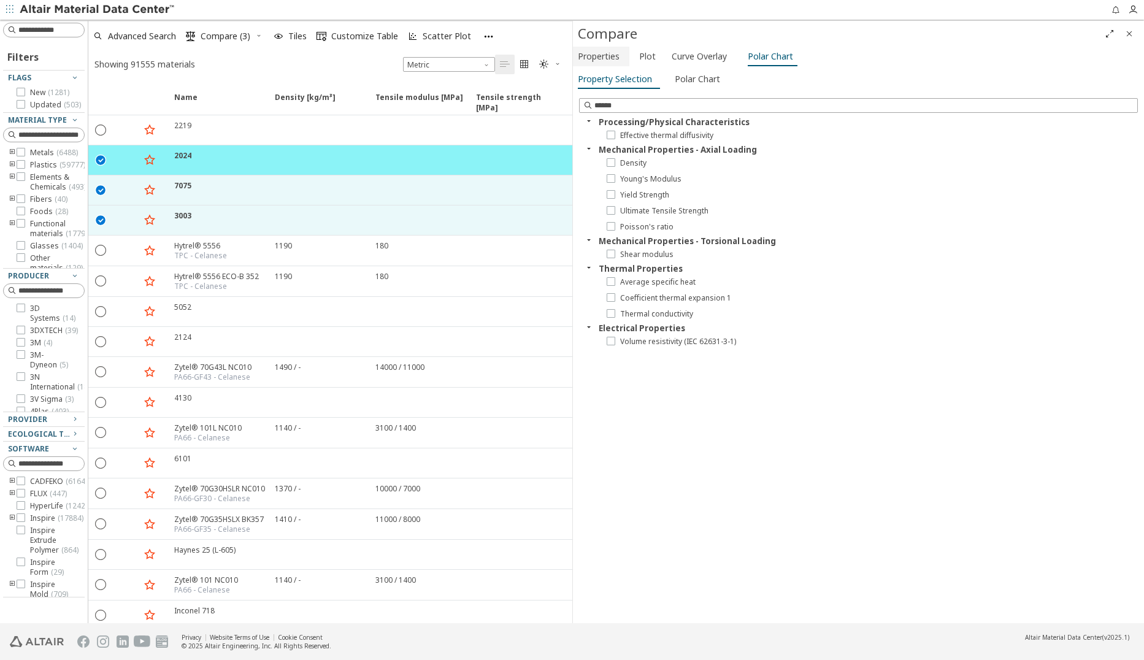
click at [603, 59] on span "Properties" at bounding box center [599, 57] width 42 height 20
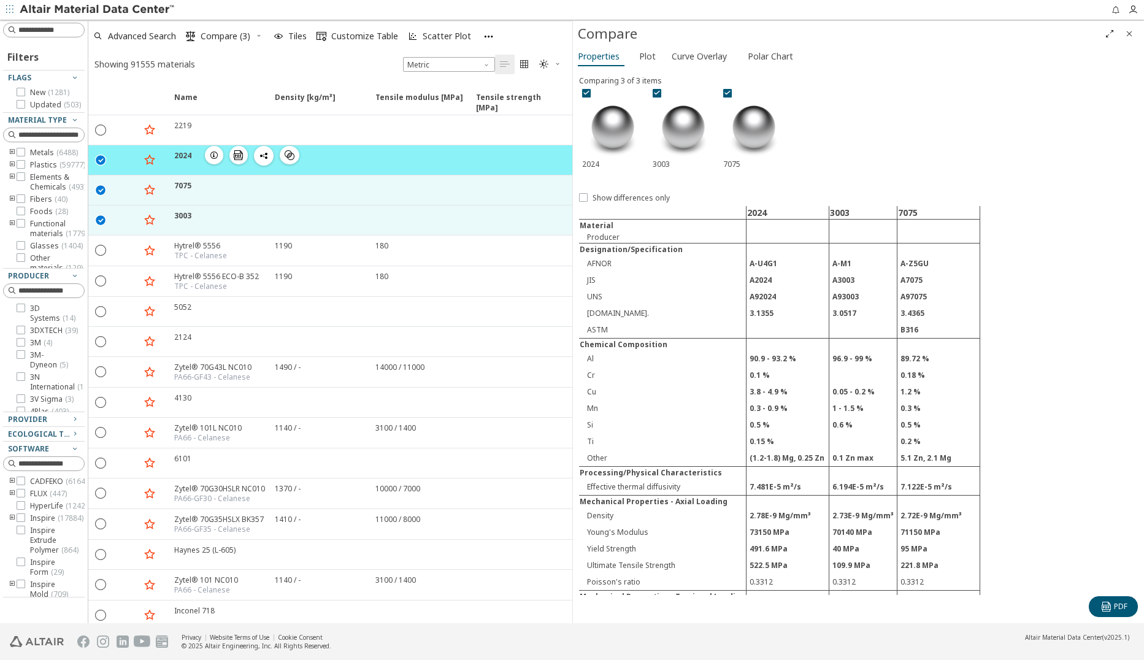
click at [209, 153] on icon "button" at bounding box center [214, 155] width 10 height 10
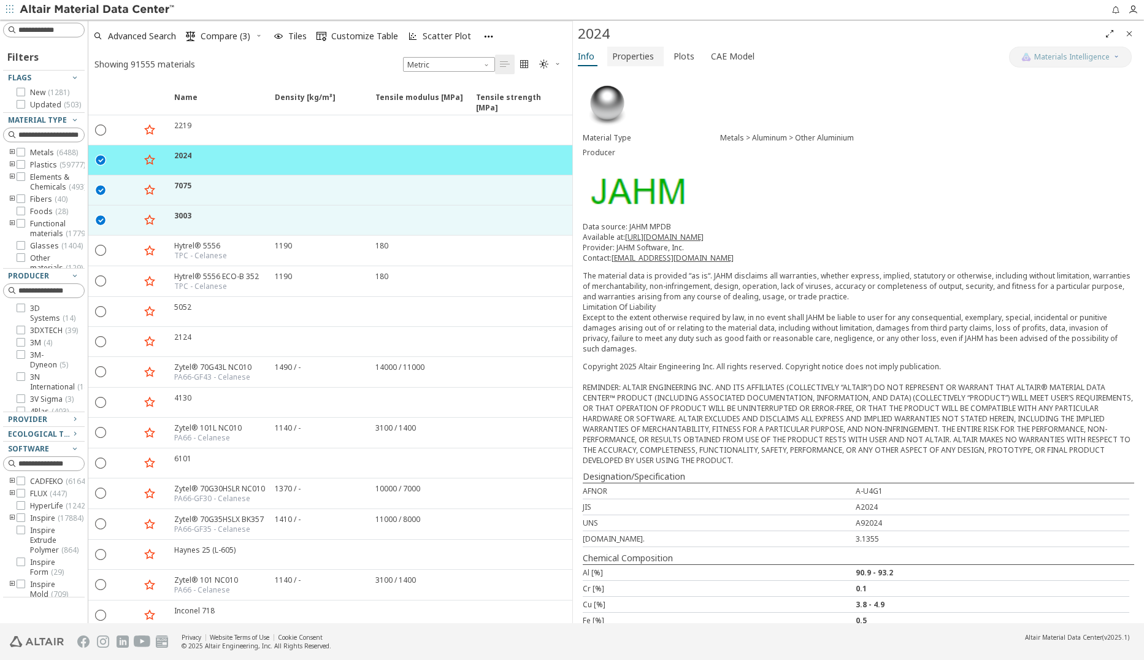
click at [631, 58] on span "Properties" at bounding box center [633, 57] width 42 height 20
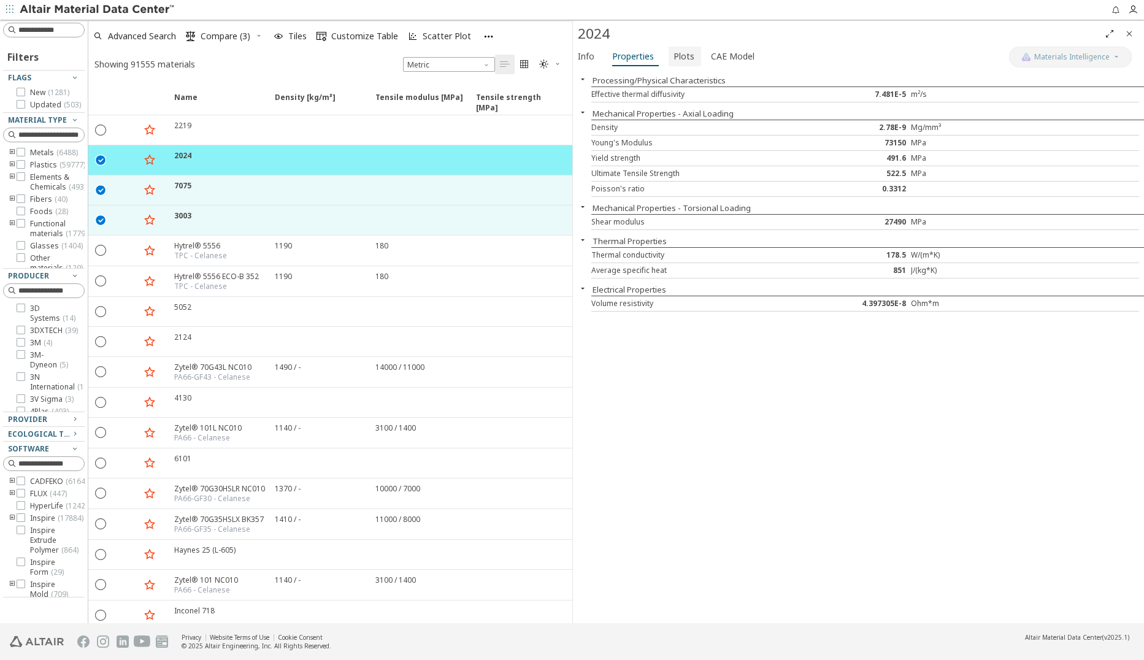
click at [674, 59] on span "Plots" at bounding box center [684, 57] width 21 height 20
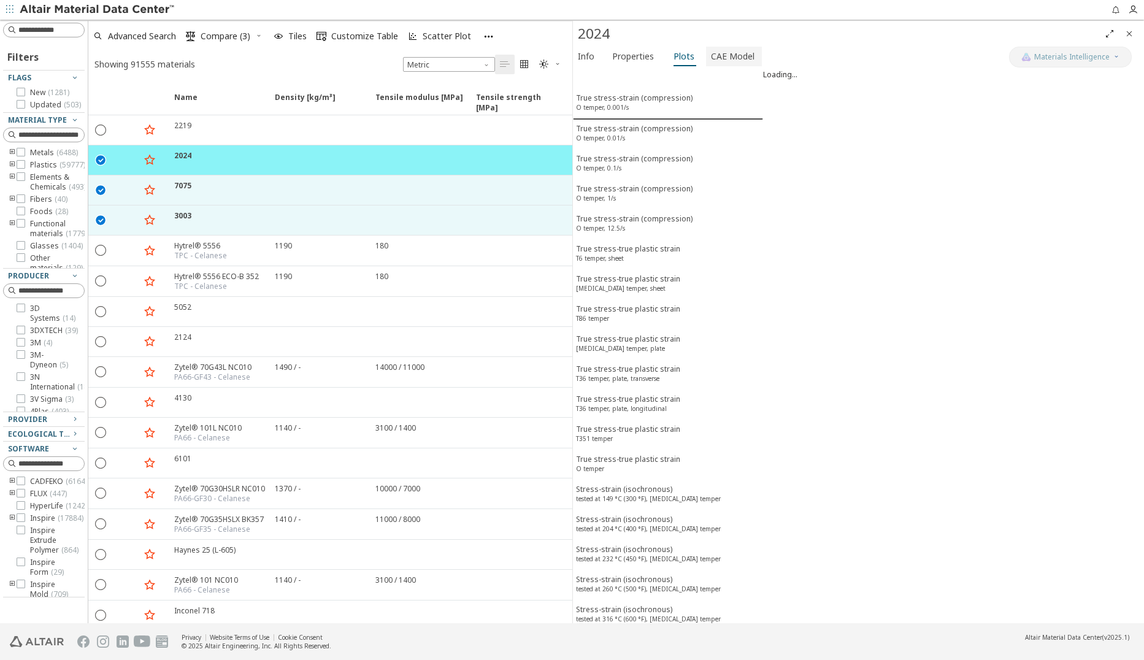
click at [711, 57] on span "CAE Model" at bounding box center [733, 57] width 44 height 20
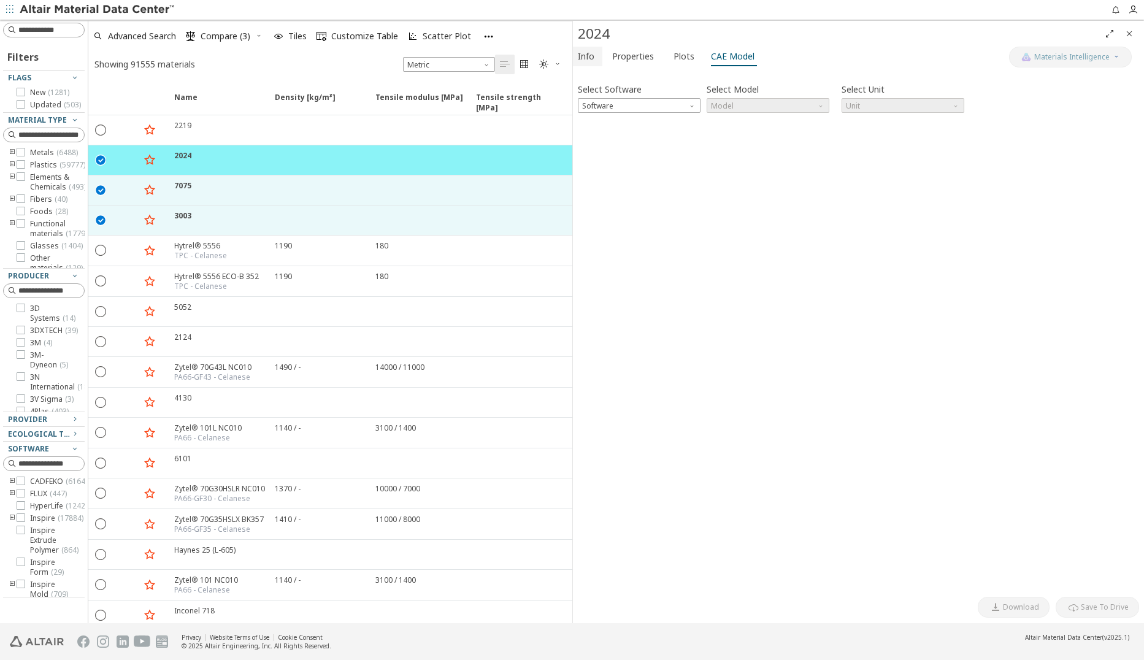
click at [588, 56] on span "Info" at bounding box center [586, 57] width 17 height 20
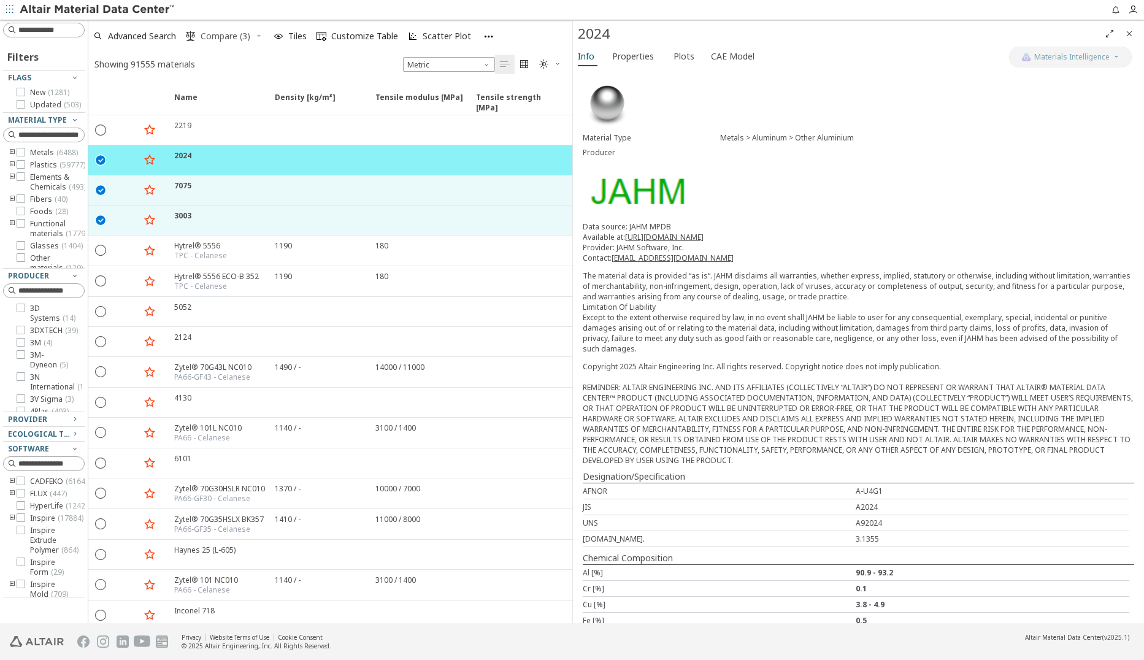
click at [226, 40] on span "Compare (3)" at bounding box center [226, 36] width 50 height 9
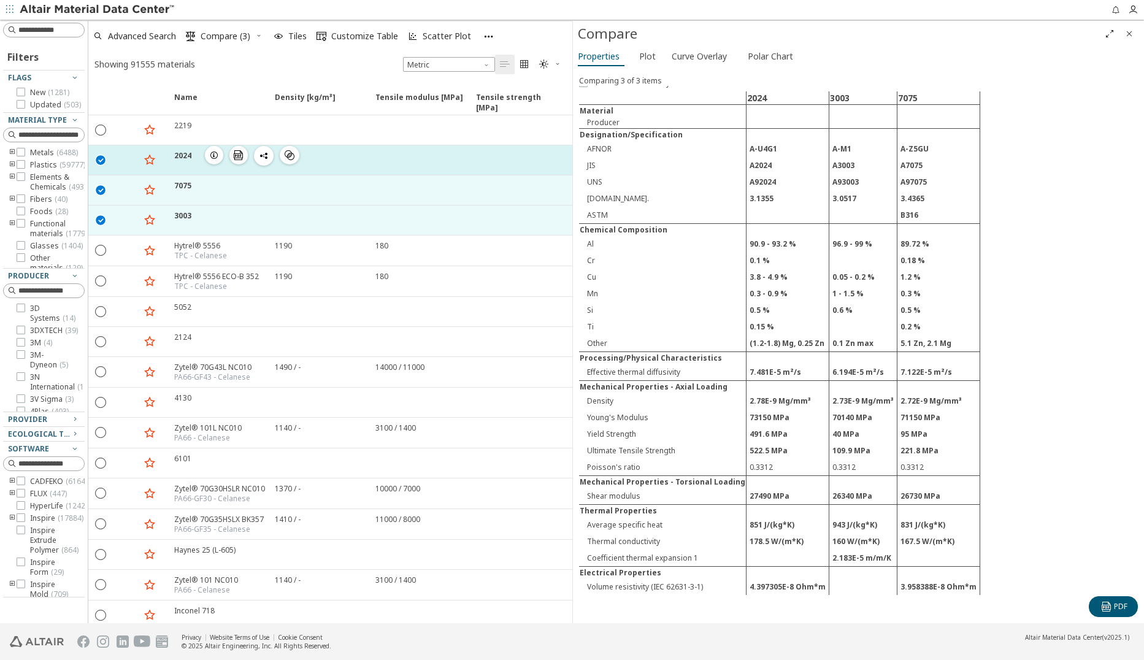
click at [183, 154] on div "2024" at bounding box center [182, 155] width 17 height 10
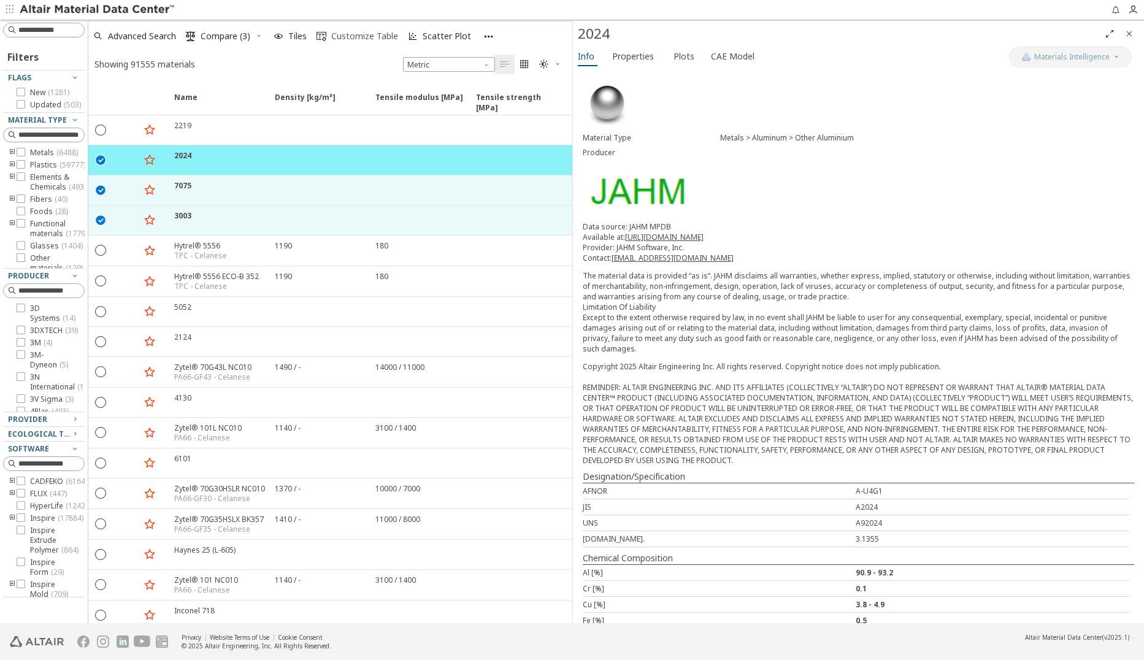
click at [332, 37] on span "Customize Table" at bounding box center [364, 36] width 67 height 9
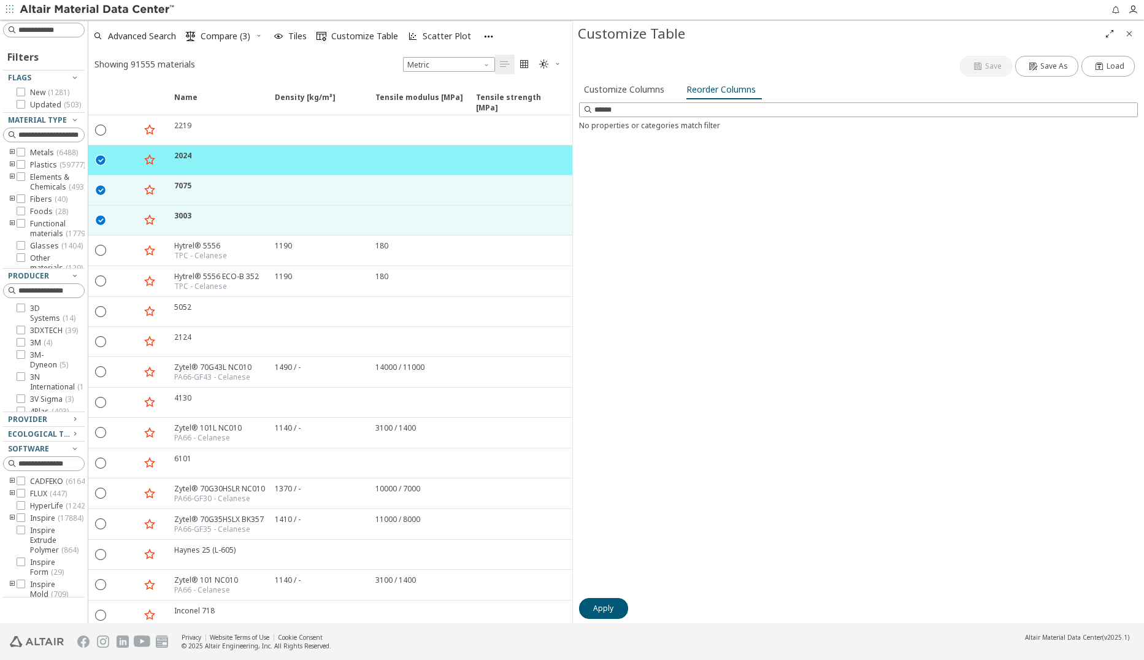
click at [630, 99] on div "Customize Columns Reorder Columns" at bounding box center [858, 91] width 559 height 23
click at [630, 90] on span "Customize Columns" at bounding box center [624, 90] width 80 height 20
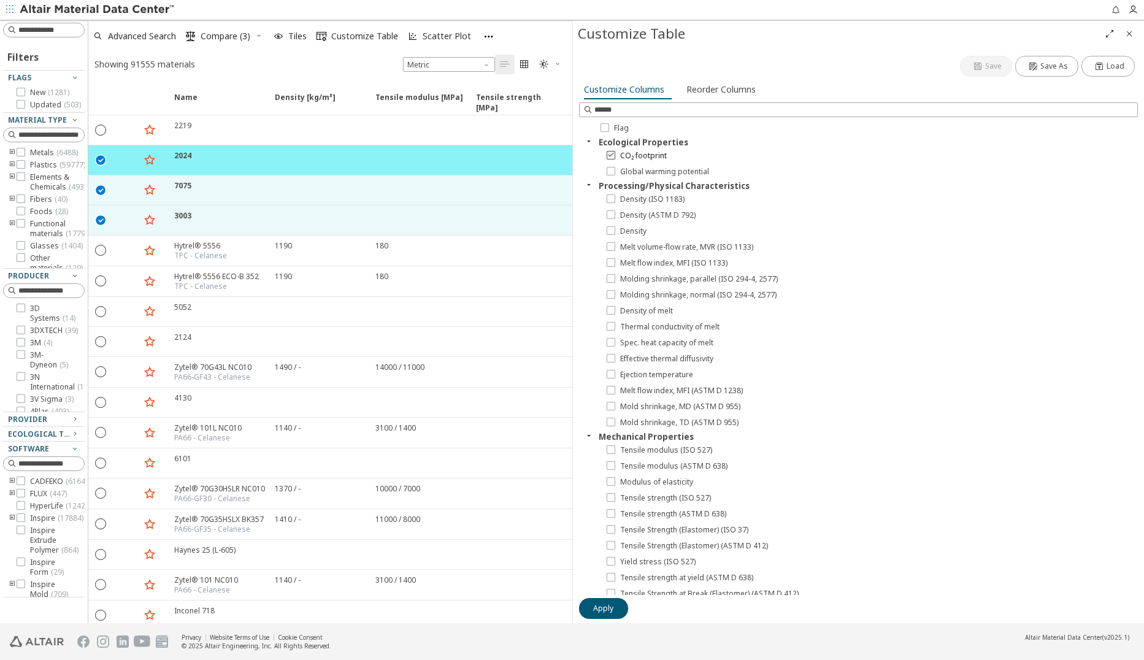
click at [613, 154] on icon at bounding box center [611, 154] width 9 height 9
click at [610, 156] on icon at bounding box center [611, 154] width 9 height 9
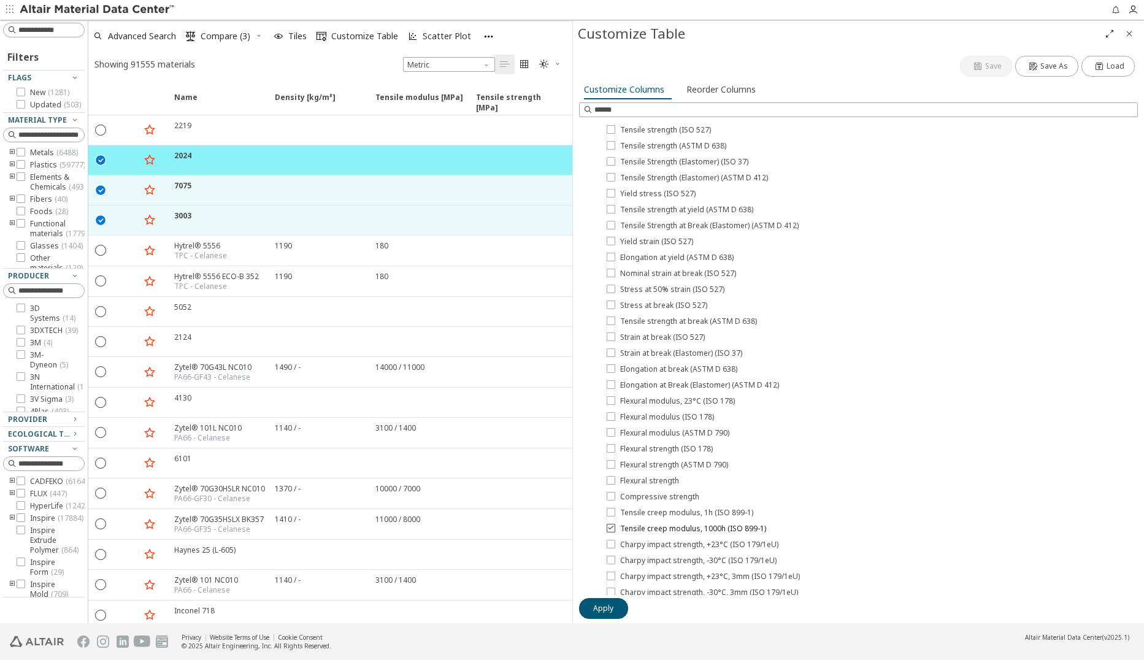
scroll to position [491, 0]
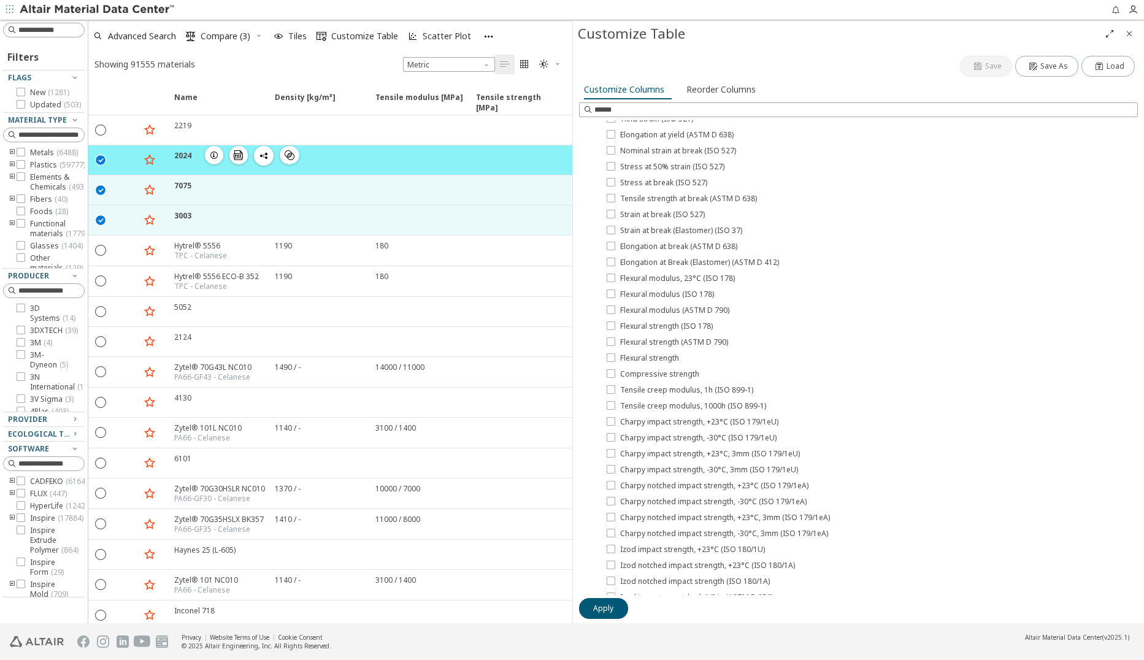
click at [210, 153] on icon "button" at bounding box center [214, 155] width 10 height 10
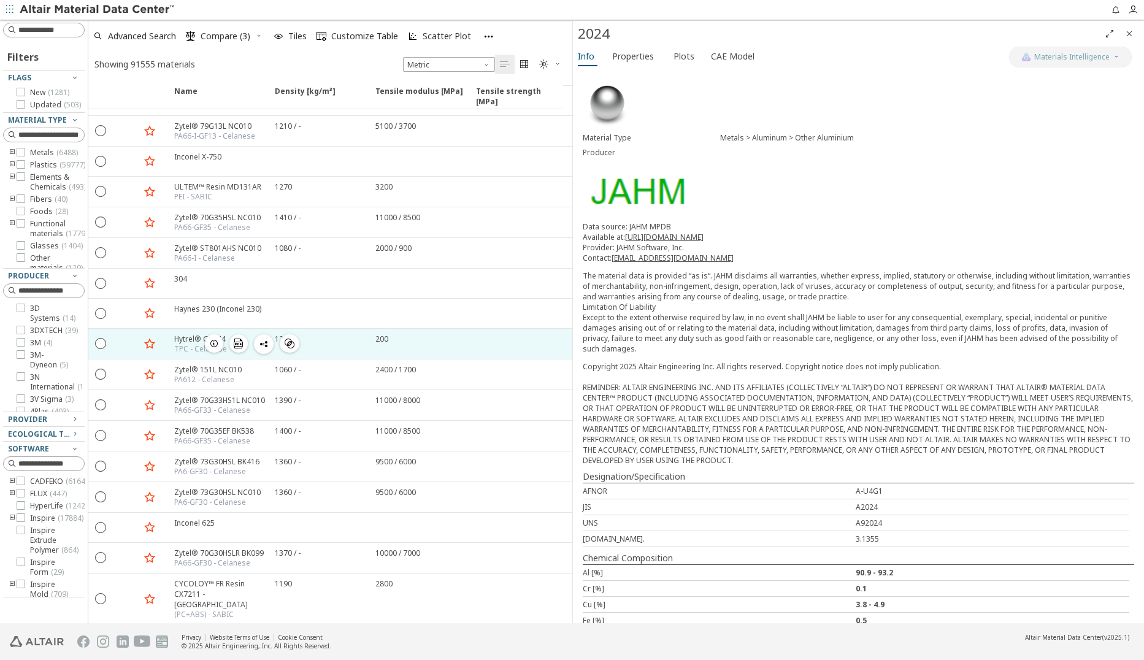
scroll to position [1403, 0]
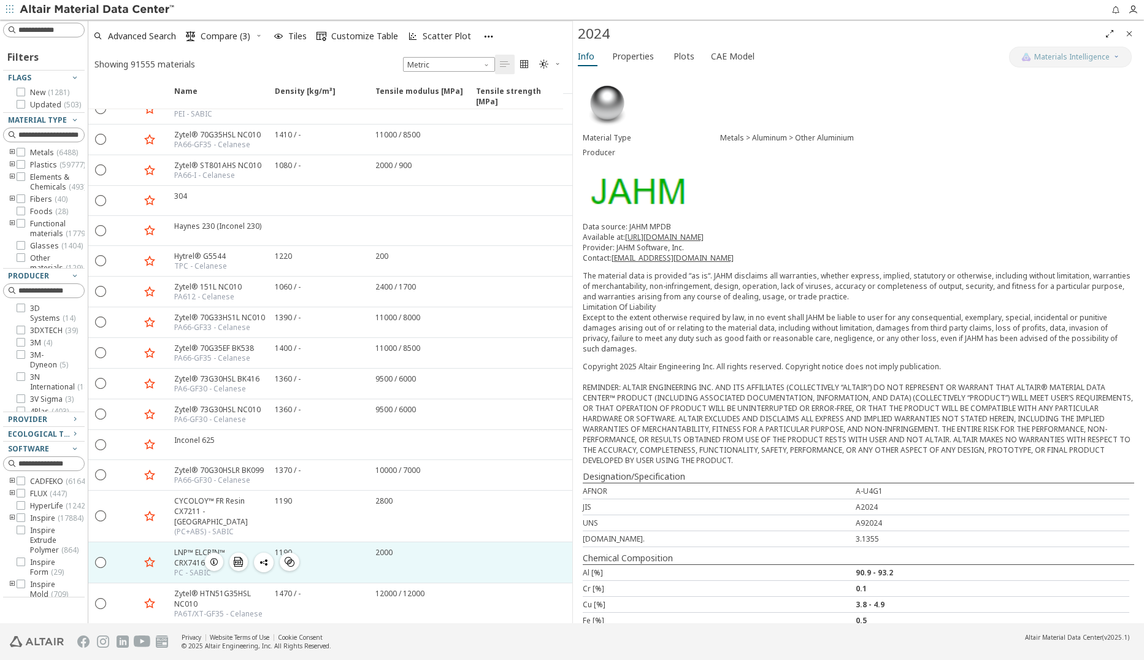
click at [212, 557] on icon "button" at bounding box center [214, 562] width 10 height 10
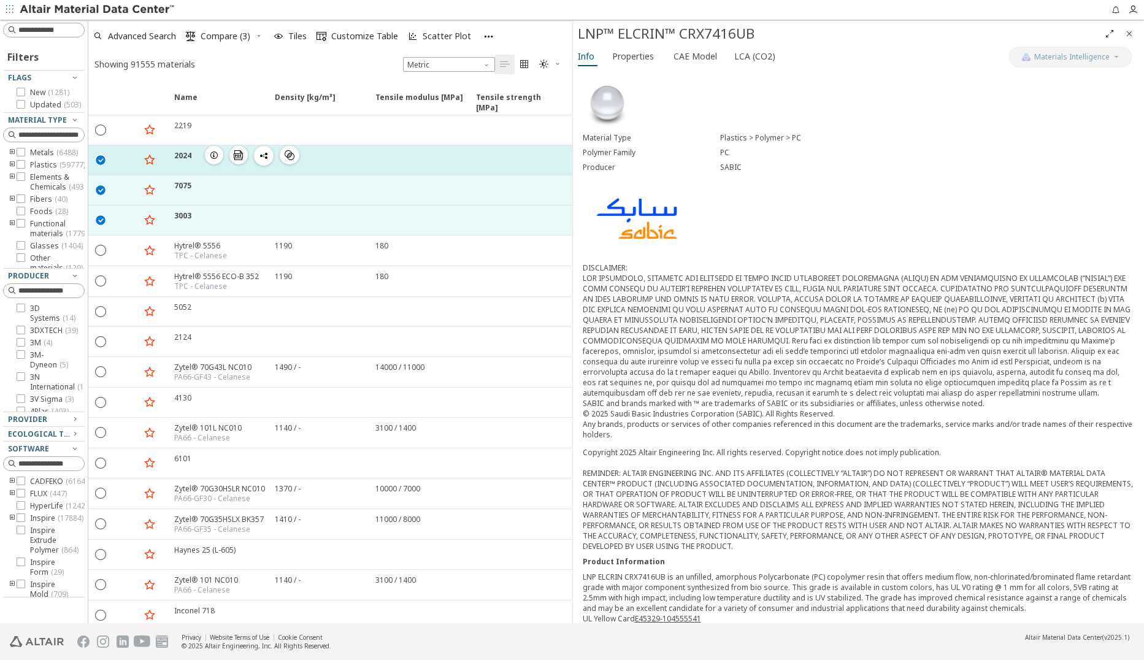
click at [212, 154] on icon "button" at bounding box center [214, 155] width 10 height 10
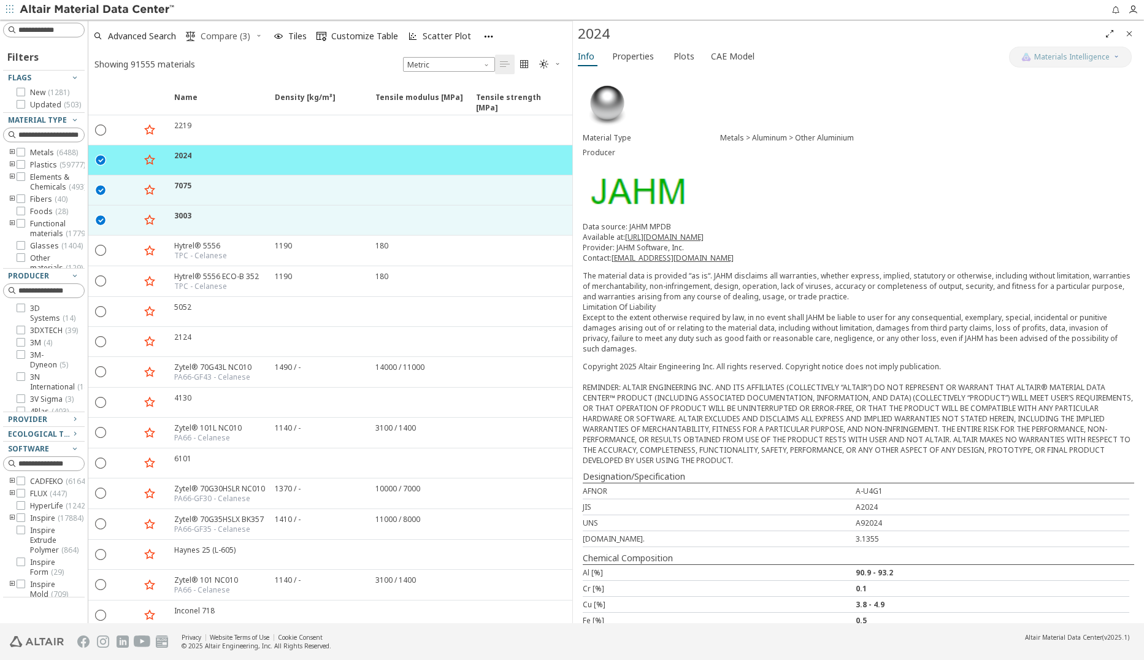
click at [217, 39] on span "Compare (3)" at bounding box center [226, 36] width 50 height 9
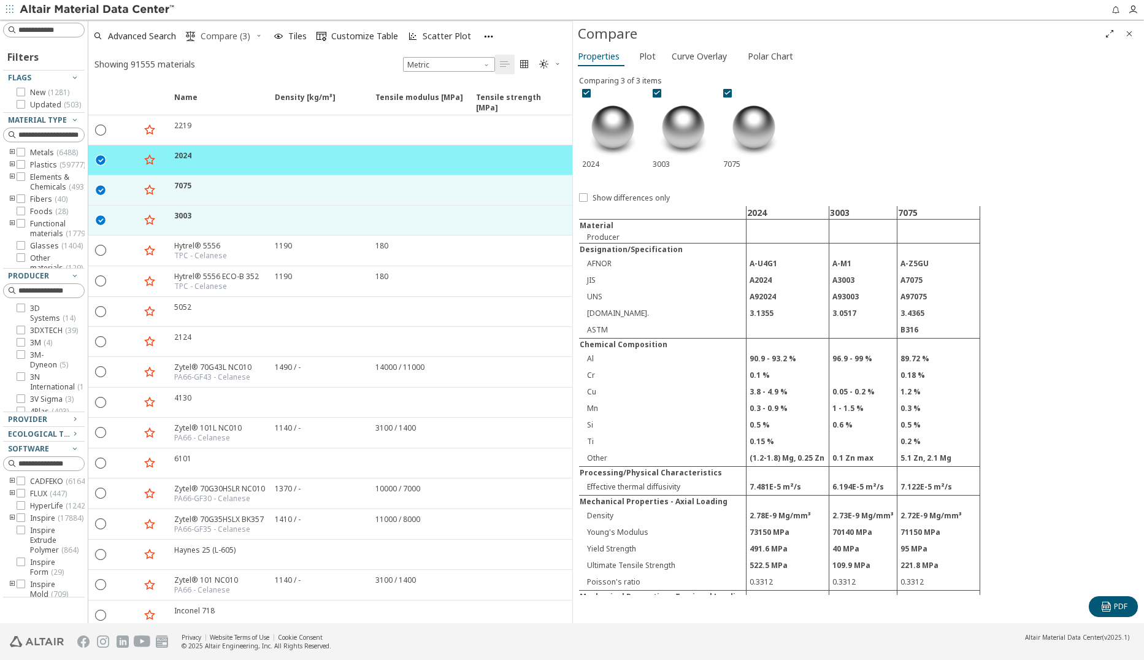
click at [228, 34] on span "Compare (3)" at bounding box center [226, 36] width 50 height 9
click at [212, 158] on icon "button" at bounding box center [214, 155] width 10 height 10
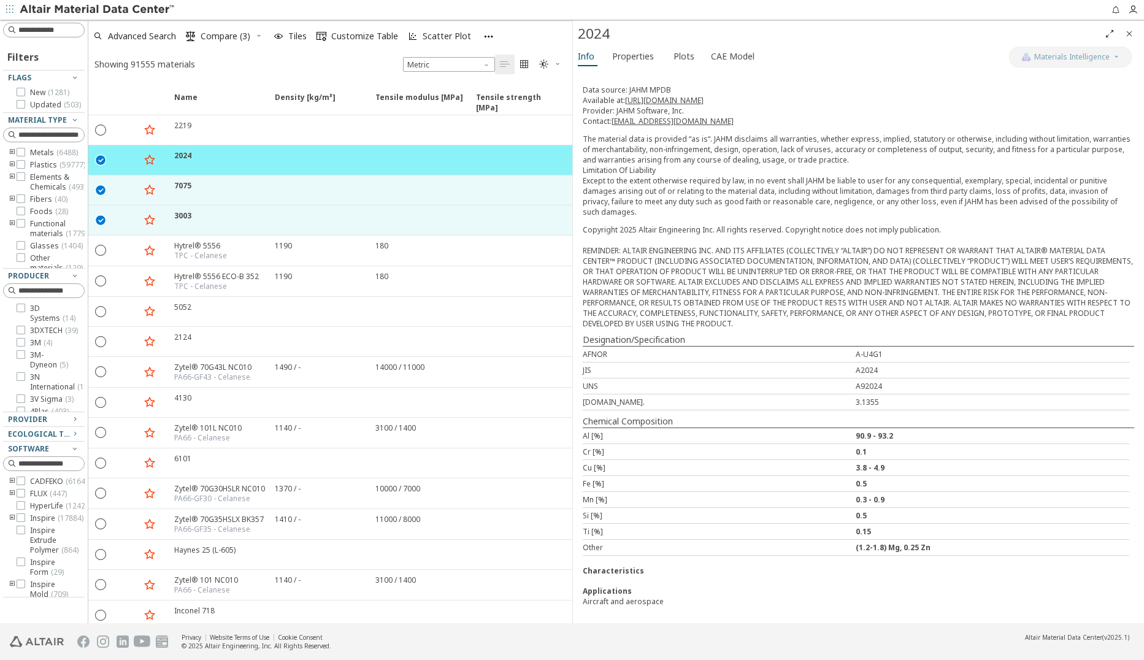
scroll to position [137, 0]
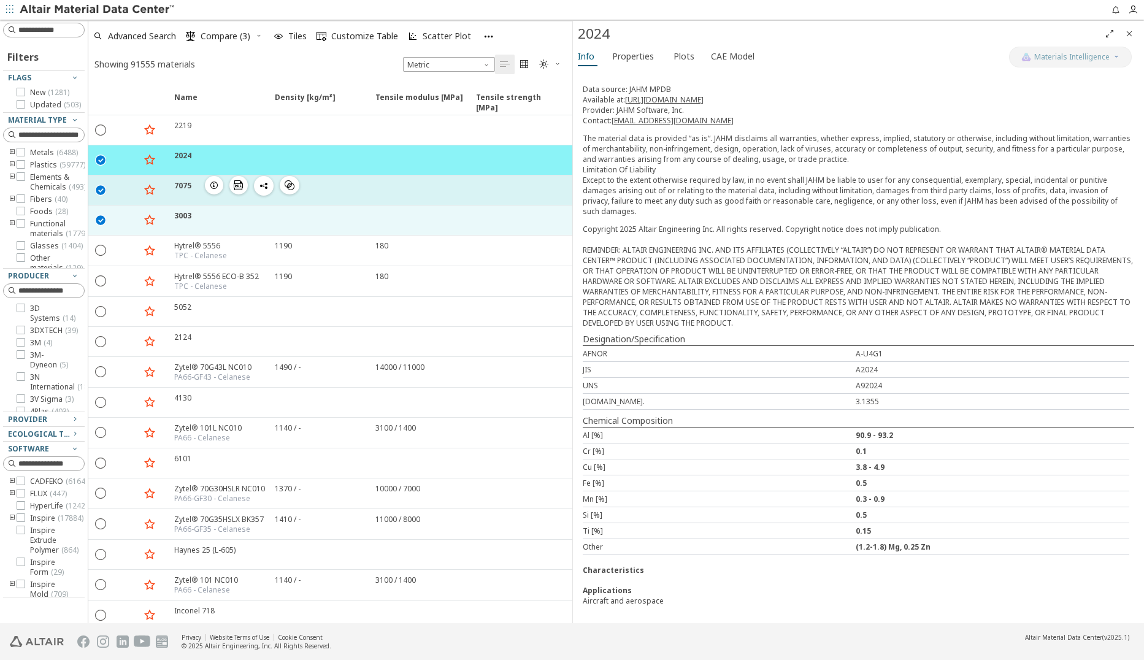
click at [218, 184] on icon "button" at bounding box center [214, 185] width 10 height 10
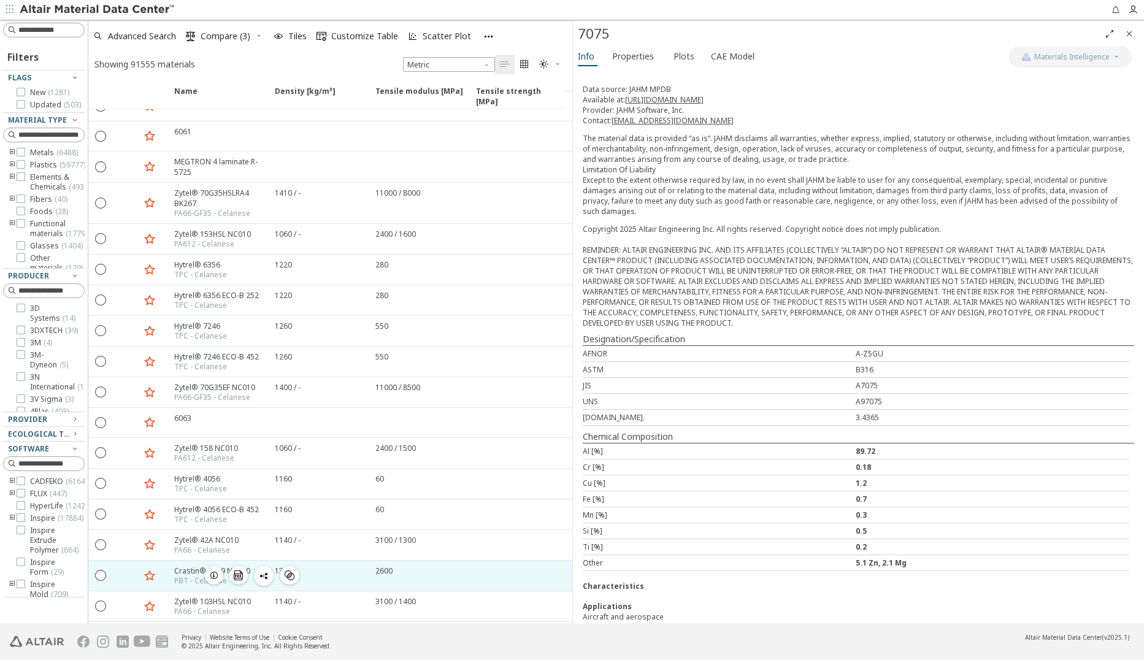
scroll to position [675, 0]
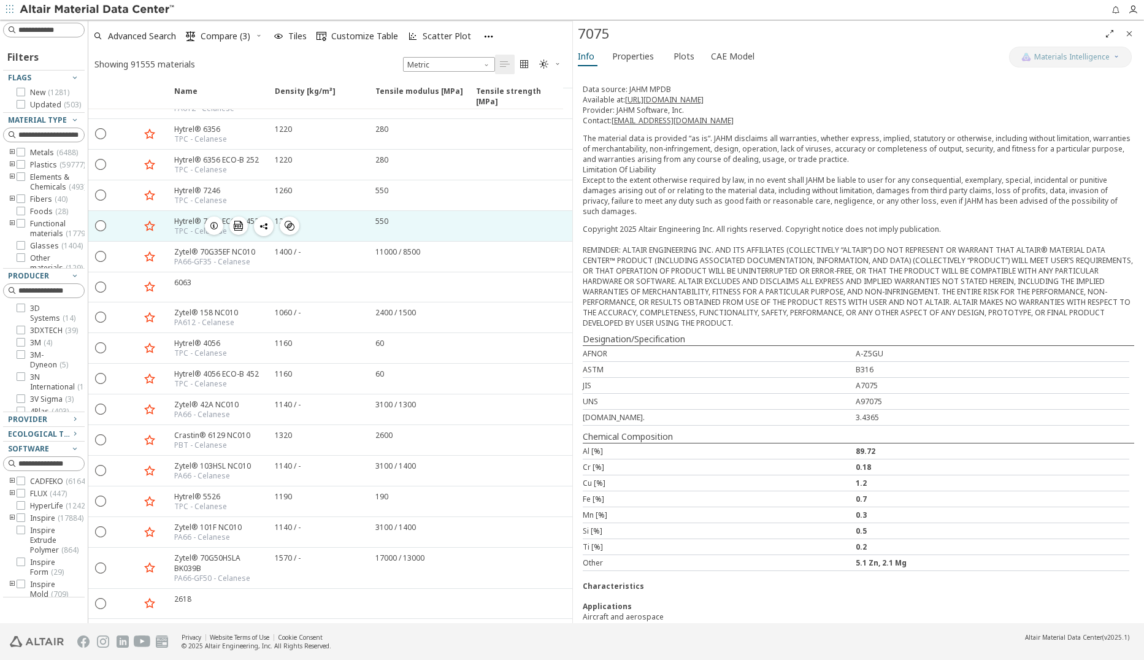
click at [214, 226] on icon "button" at bounding box center [214, 226] width 10 height 10
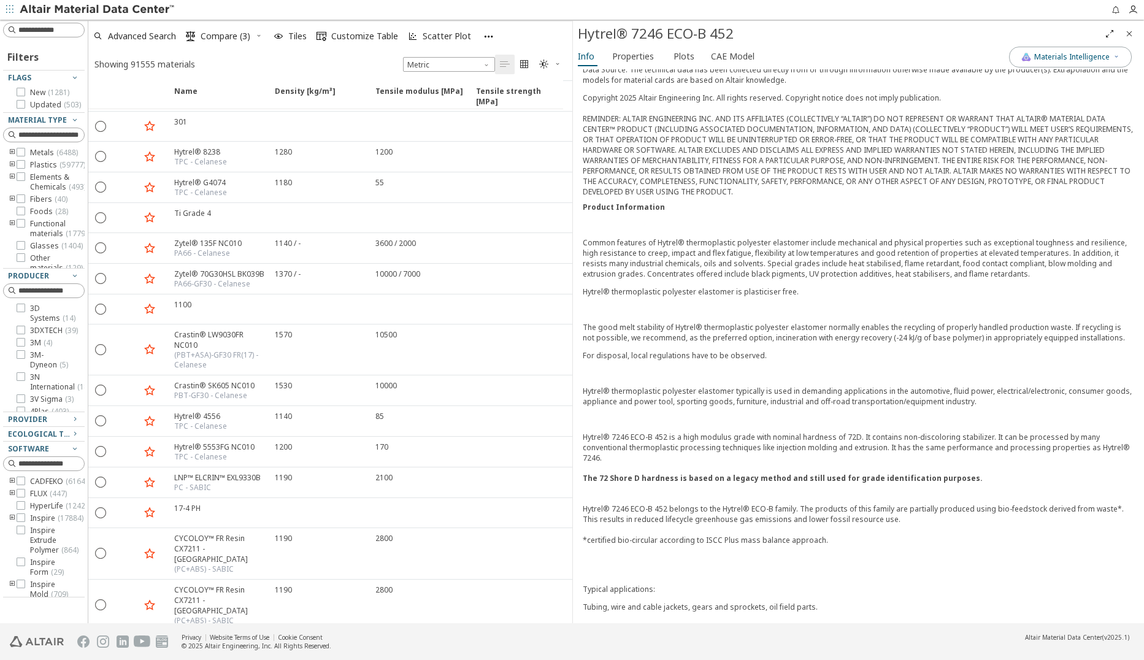
scroll to position [2331, 0]
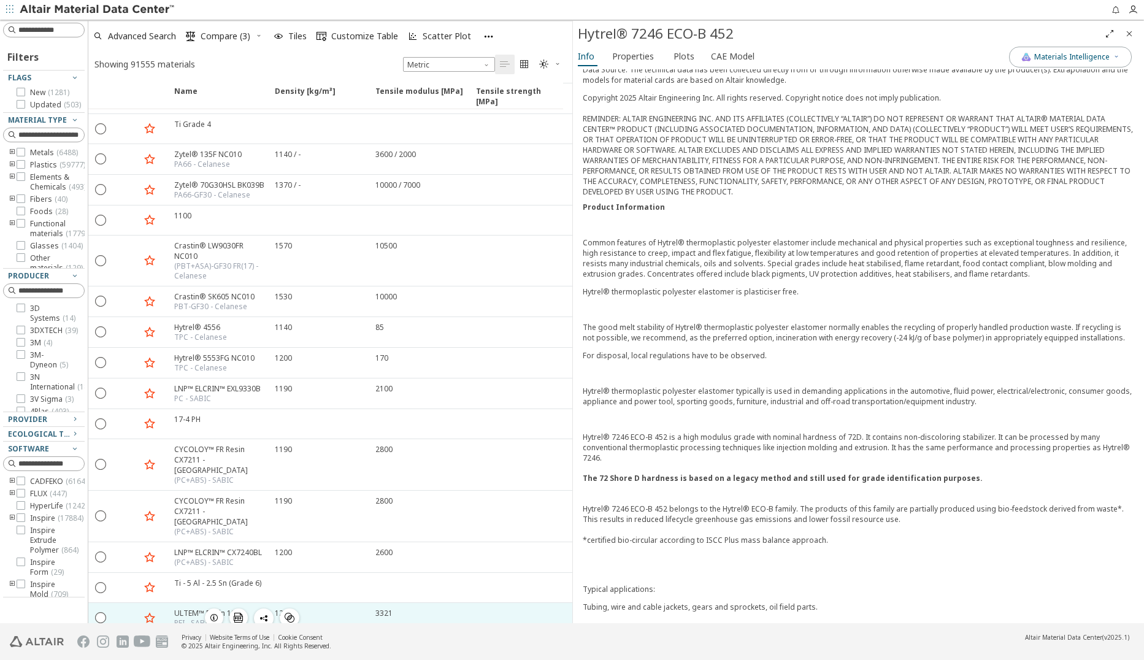
click at [214, 613] on icon "button" at bounding box center [214, 618] width 10 height 10
